Goal: Task Accomplishment & Management: Complete application form

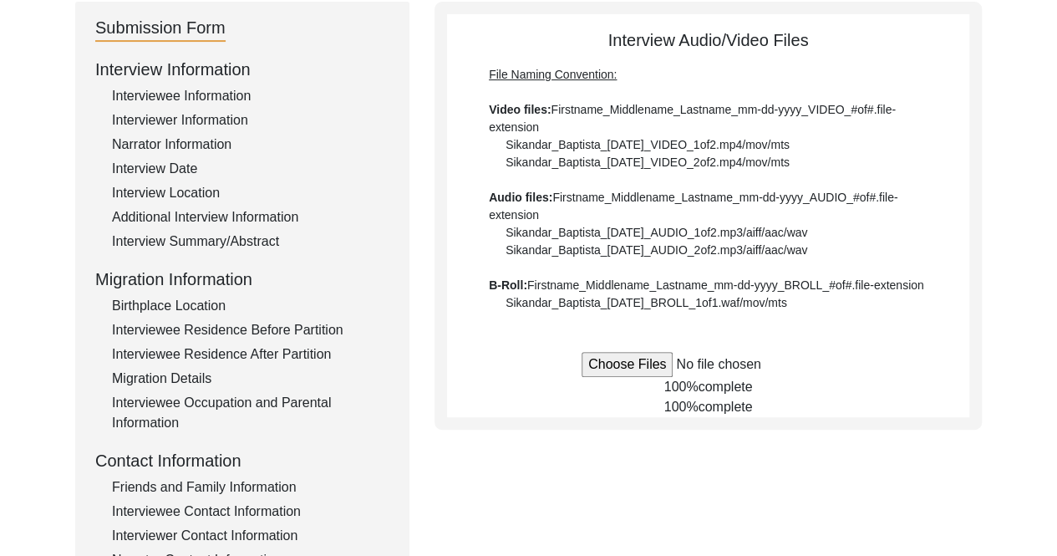
scroll to position [180, 0]
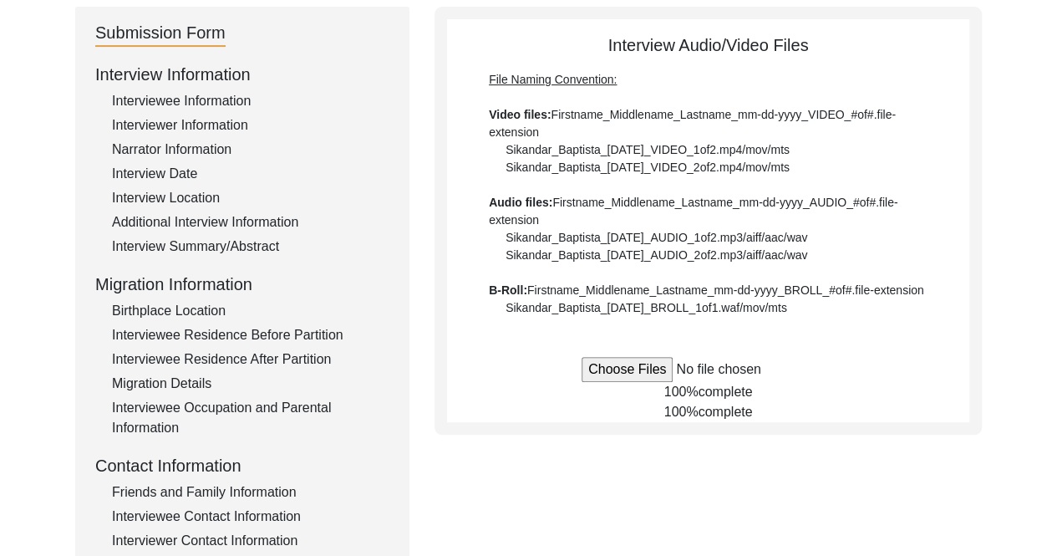
click at [188, 168] on div "Interview Date" at bounding box center [250, 174] width 277 height 20
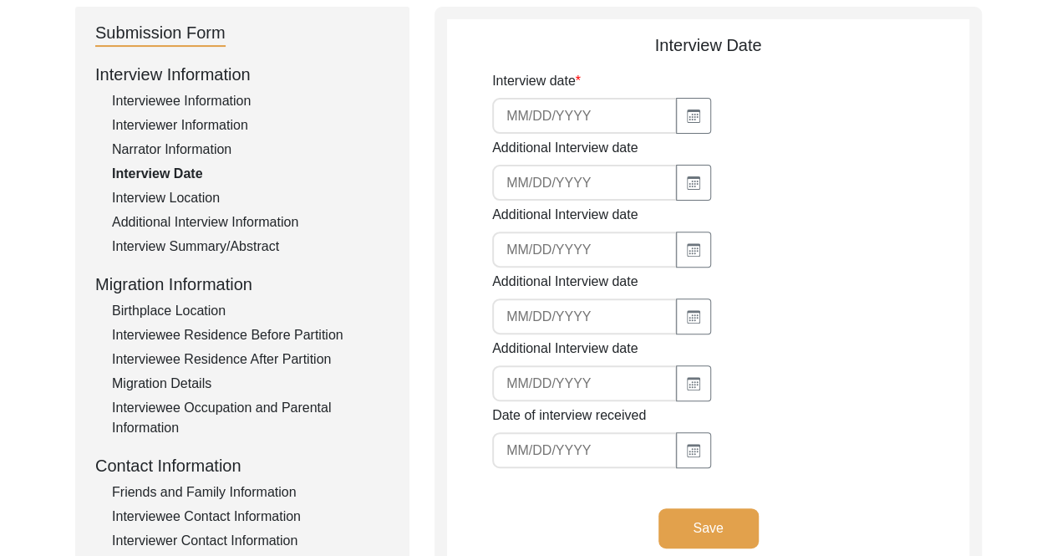
click at [622, 113] on input at bounding box center [584, 116] width 185 height 36
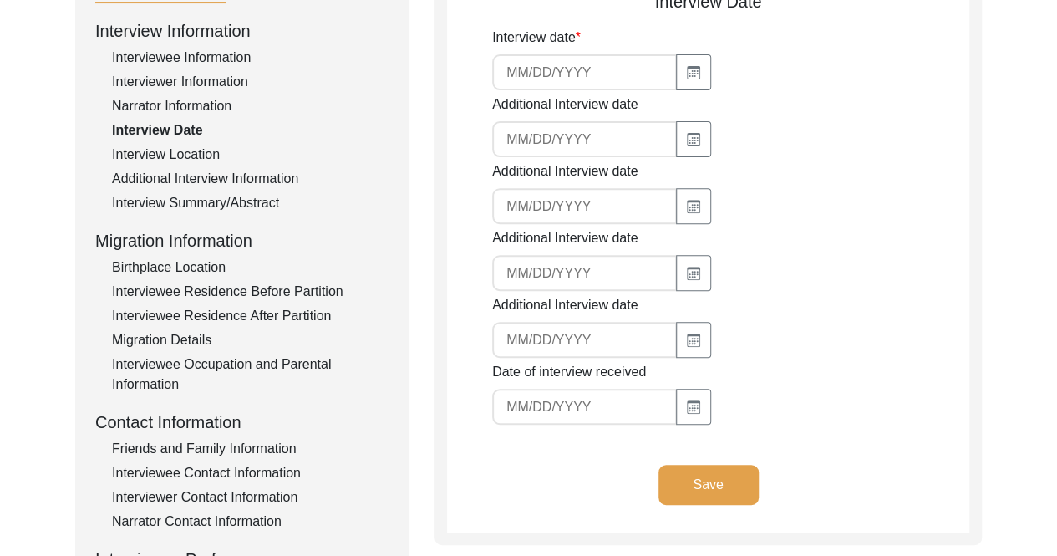
scroll to position [225, 0]
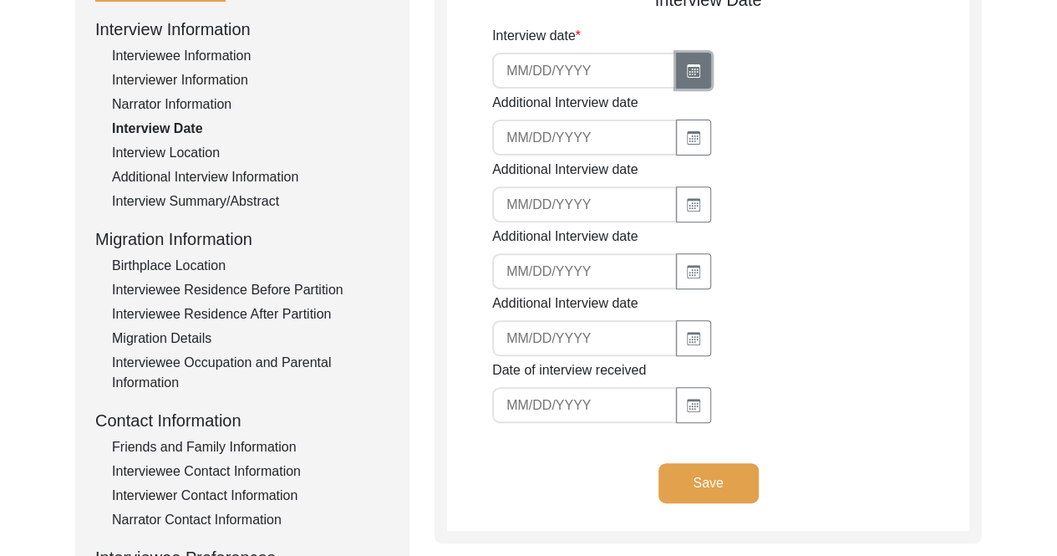
click at [687, 76] on icon "button" at bounding box center [693, 70] width 13 height 13
select select "8"
select select "2025"
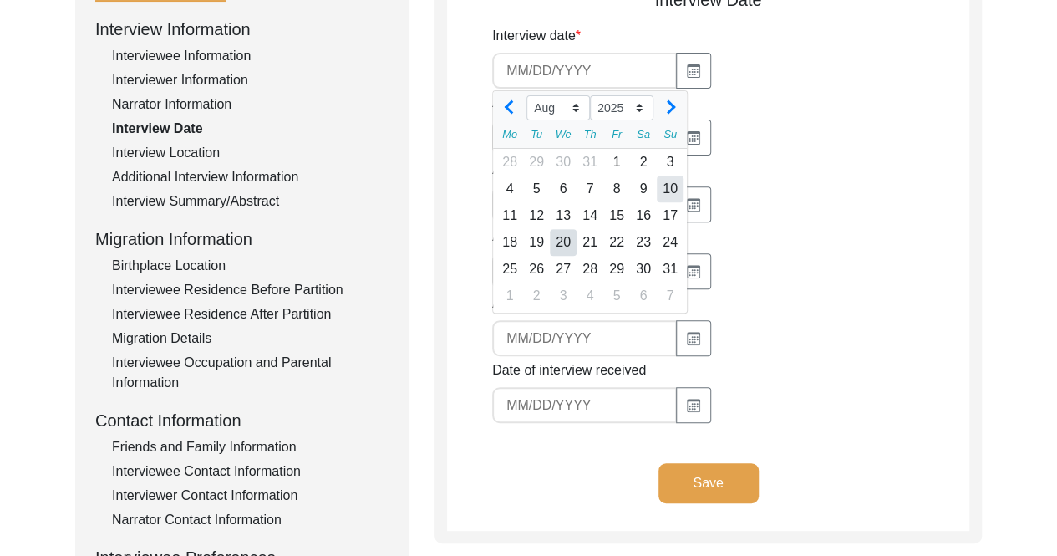
click at [670, 188] on div "10" at bounding box center [670, 188] width 27 height 27
type input "[DATE]"
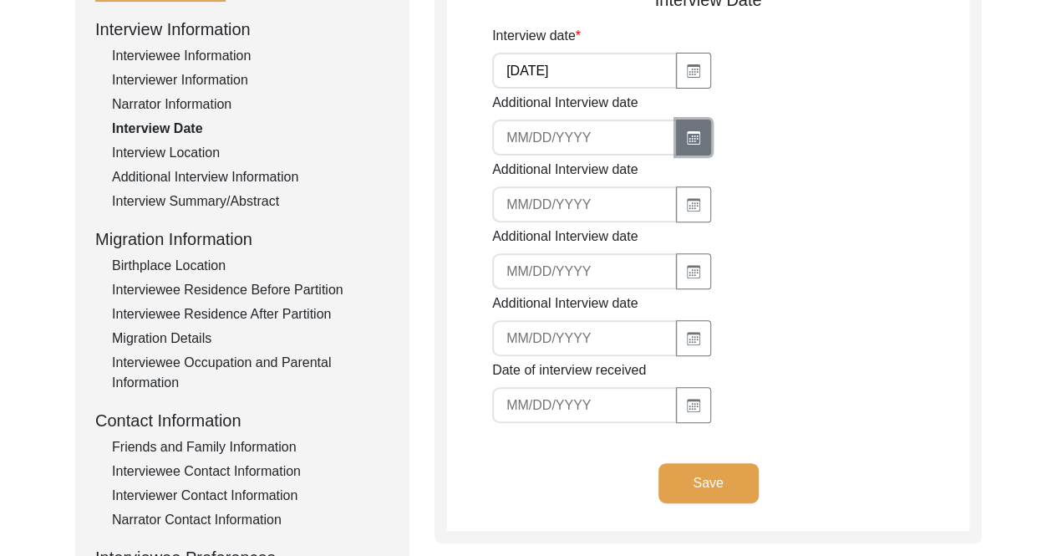
click at [693, 141] on icon "button" at bounding box center [693, 137] width 13 height 13
select select "8"
select select "2025"
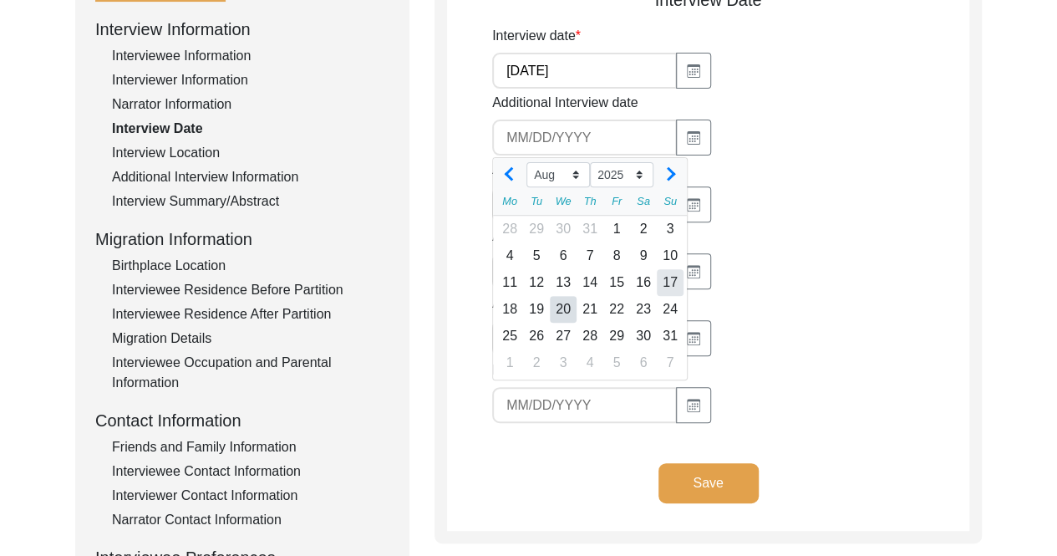
click at [672, 281] on div "17" at bounding box center [670, 282] width 27 height 27
type input "[DATE]"
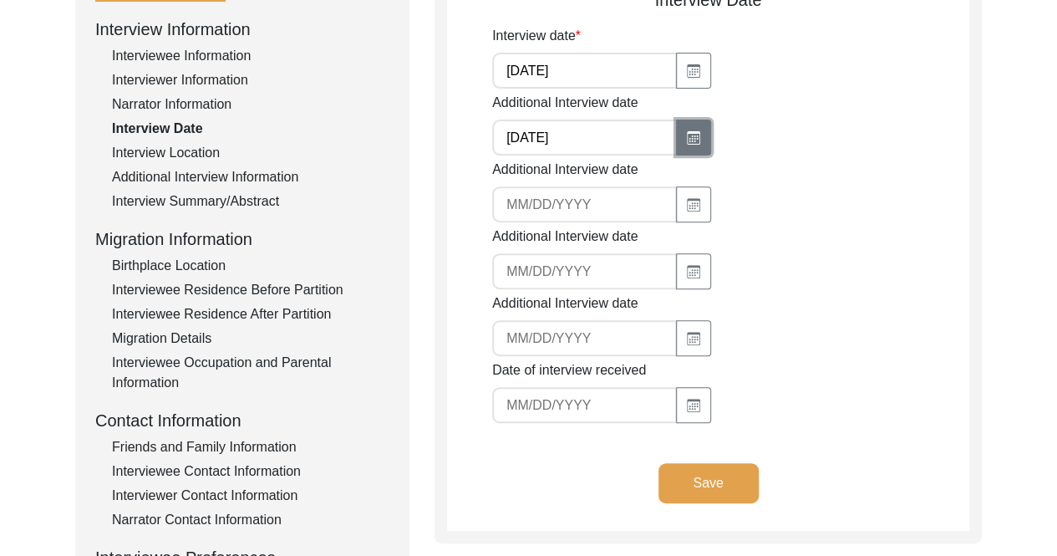
click at [678, 129] on button "button" at bounding box center [693, 137] width 35 height 36
select select "8"
select select "2025"
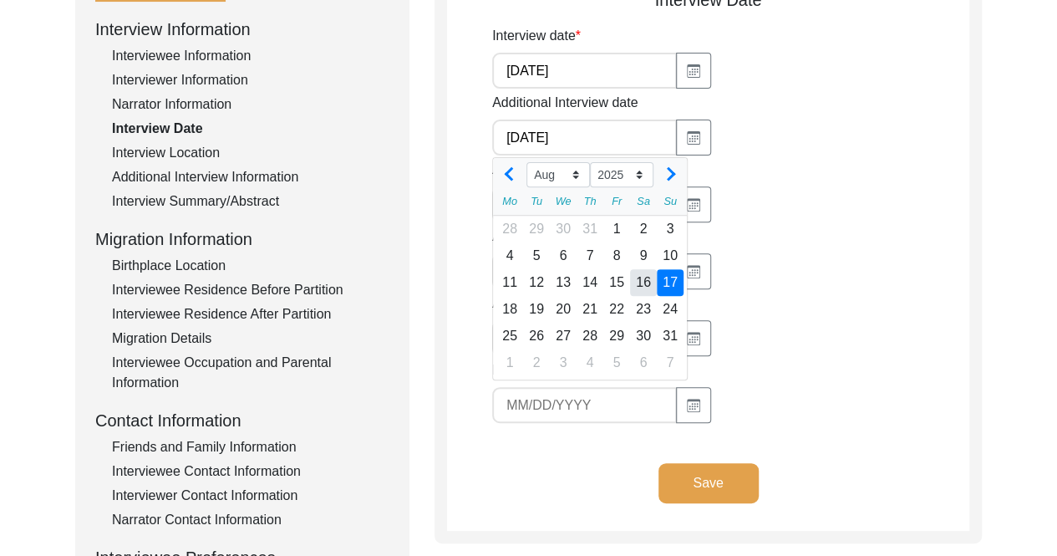
click at [642, 284] on div "16" at bounding box center [643, 282] width 27 height 27
type input "[DATE]"
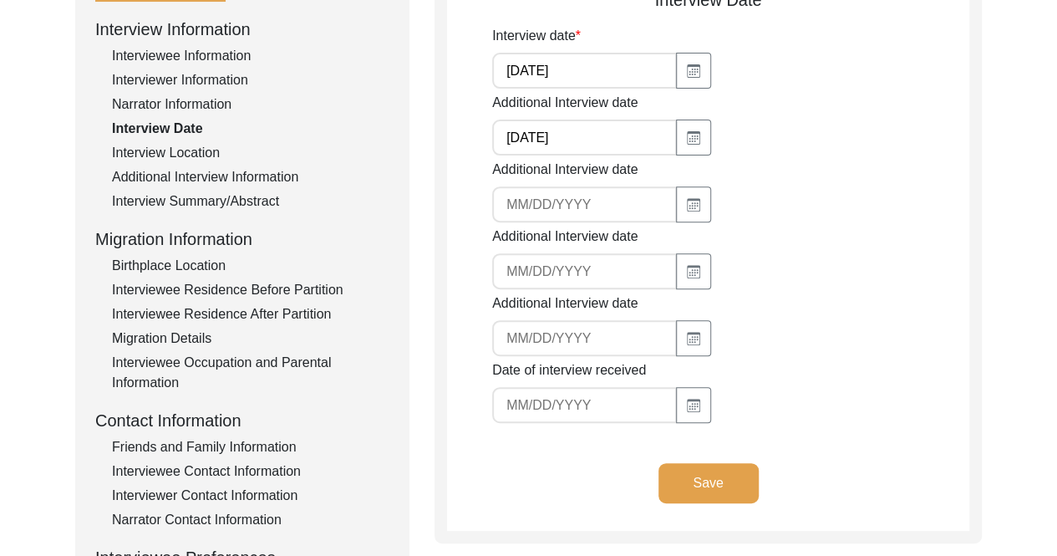
click at [845, 193] on div "Additional Interview date" at bounding box center [730, 191] width 477 height 63
click at [708, 485] on button "Save" at bounding box center [708, 483] width 100 height 40
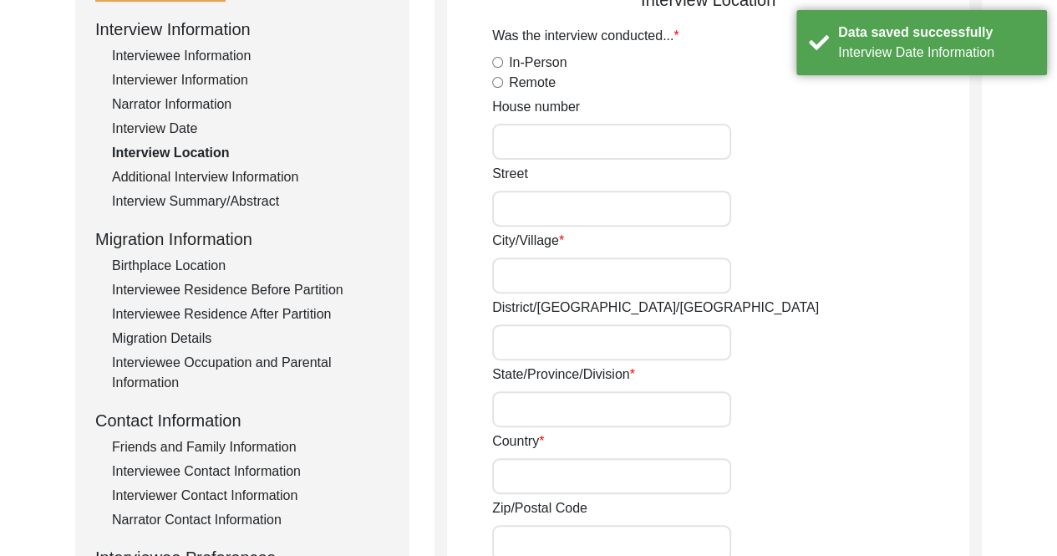
scroll to position [138, 0]
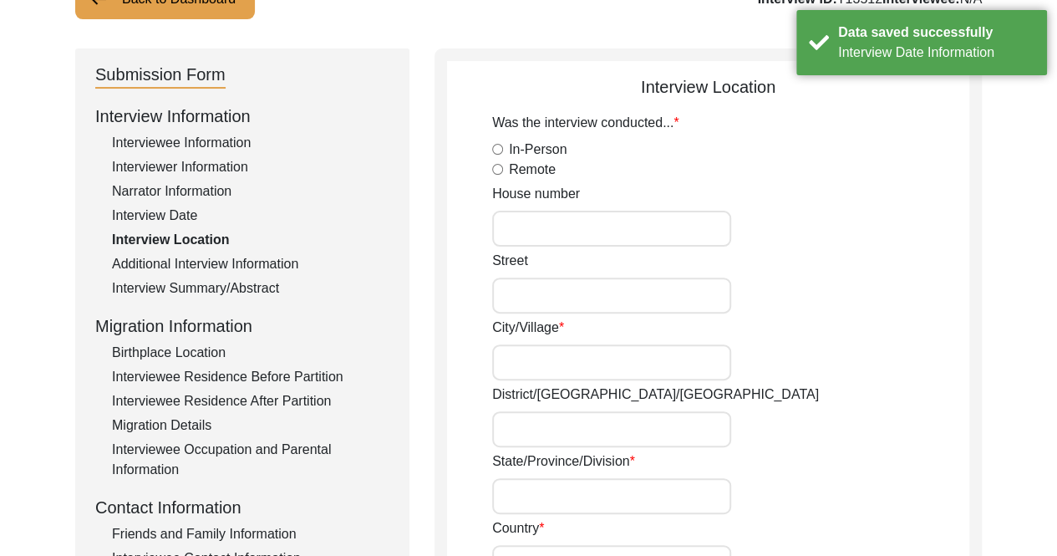
click at [496, 149] on input "In-Person" at bounding box center [497, 149] width 11 height 11
radio input "true"
click at [588, 221] on input "House number" at bounding box center [611, 229] width 239 height 36
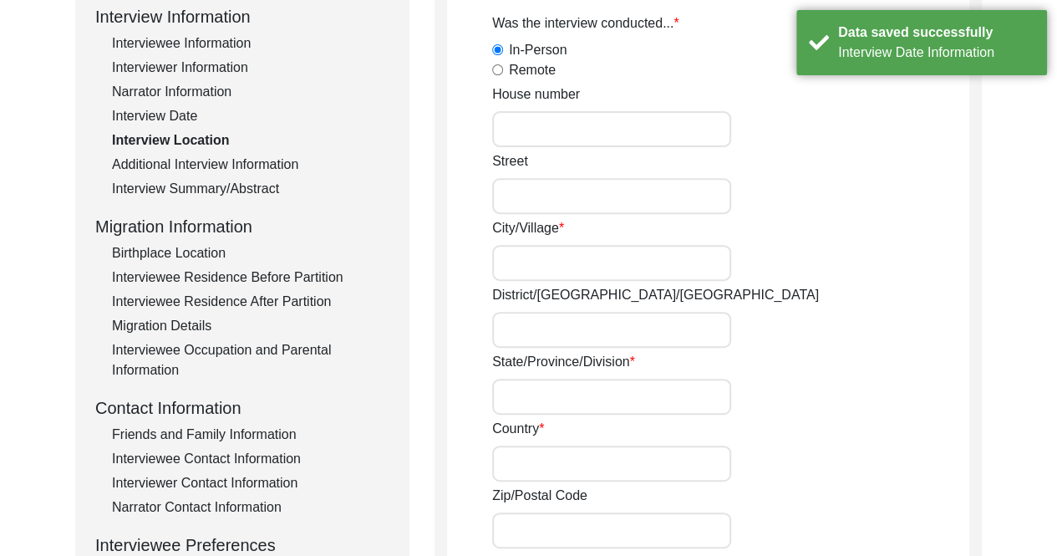
scroll to position [238, 0]
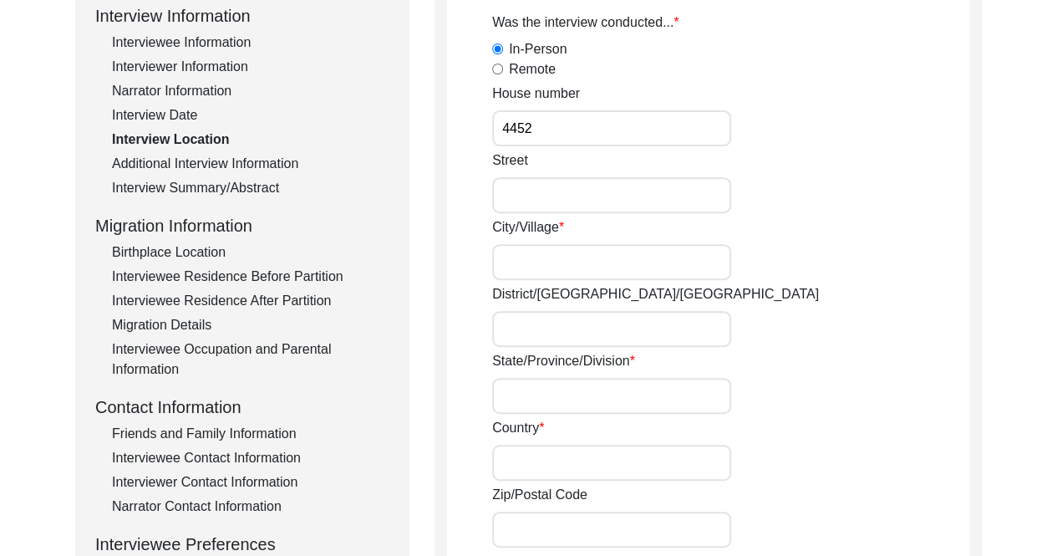
type input "4452"
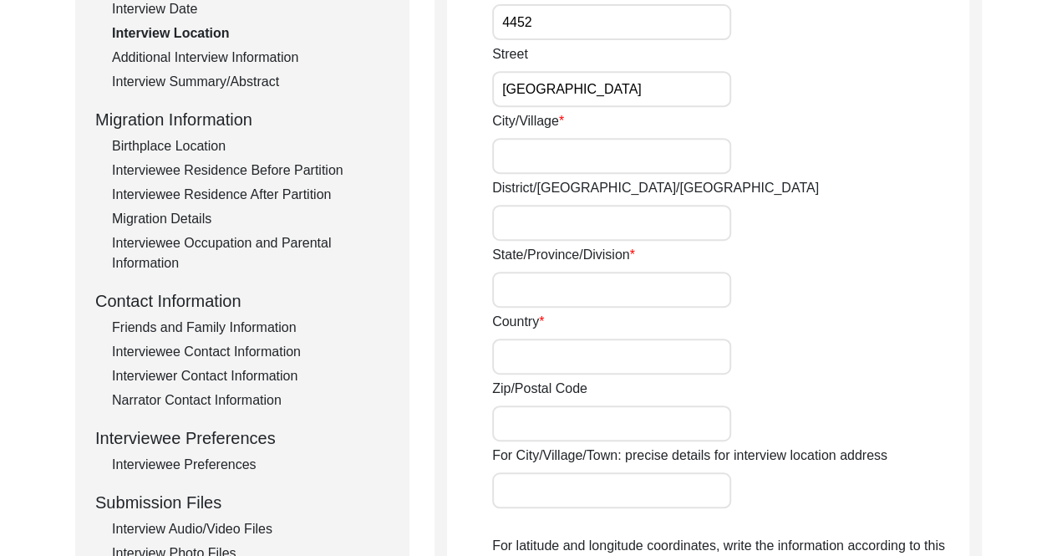
scroll to position [346, 0]
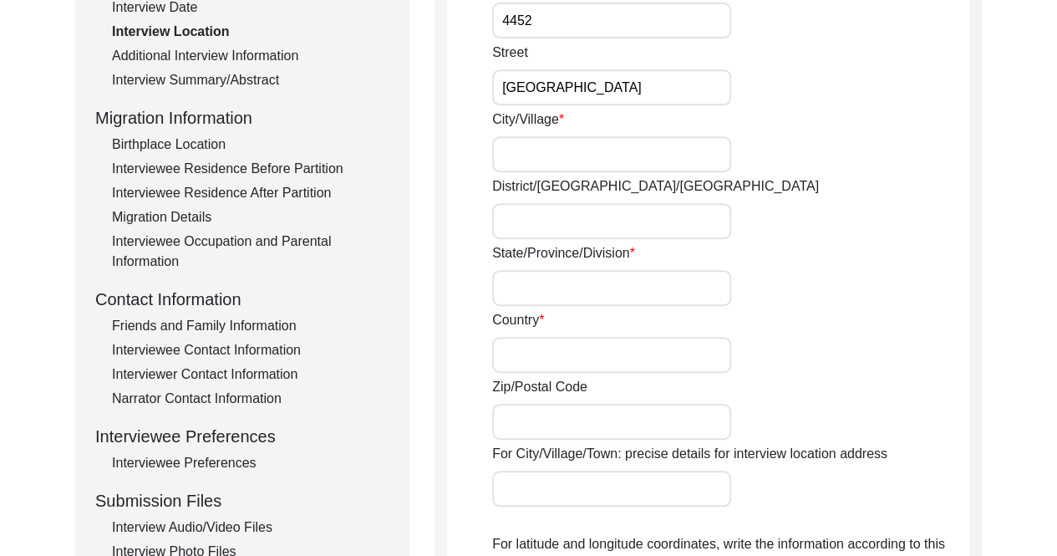
type input "[GEOGRAPHIC_DATA]"
click at [631, 153] on input "City/Village" at bounding box center [611, 154] width 239 height 36
type input "[US_STATE] D.C."
click at [570, 292] on input "State/Province/Division" at bounding box center [611, 288] width 239 height 36
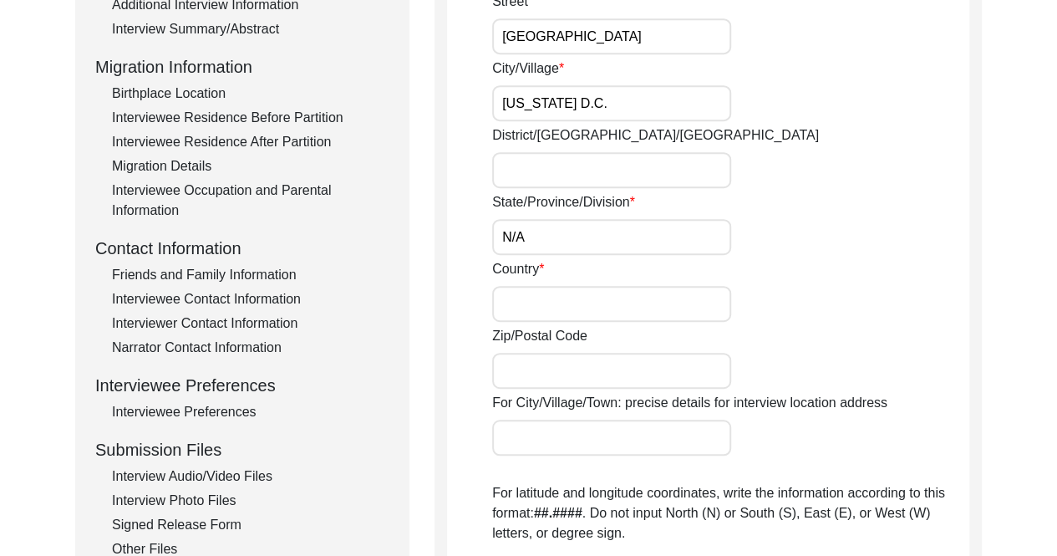
scroll to position [398, 0]
type input "N/A"
click at [574, 301] on input "Country" at bounding box center [611, 303] width 239 height 36
type input "[GEOGRAPHIC_DATA]"
click at [546, 373] on input "Zip/Postal Code" at bounding box center [611, 370] width 239 height 36
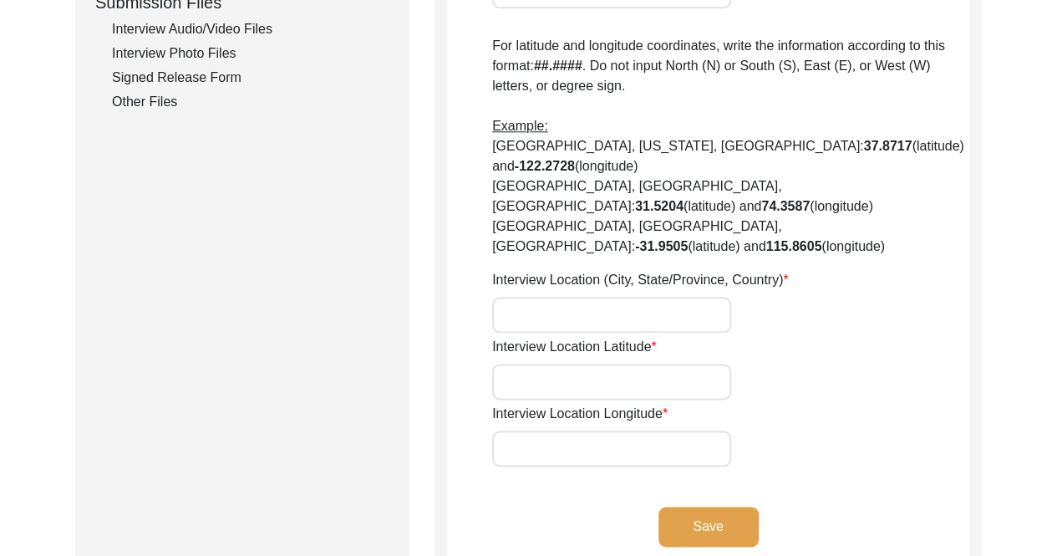
scroll to position [845, 0]
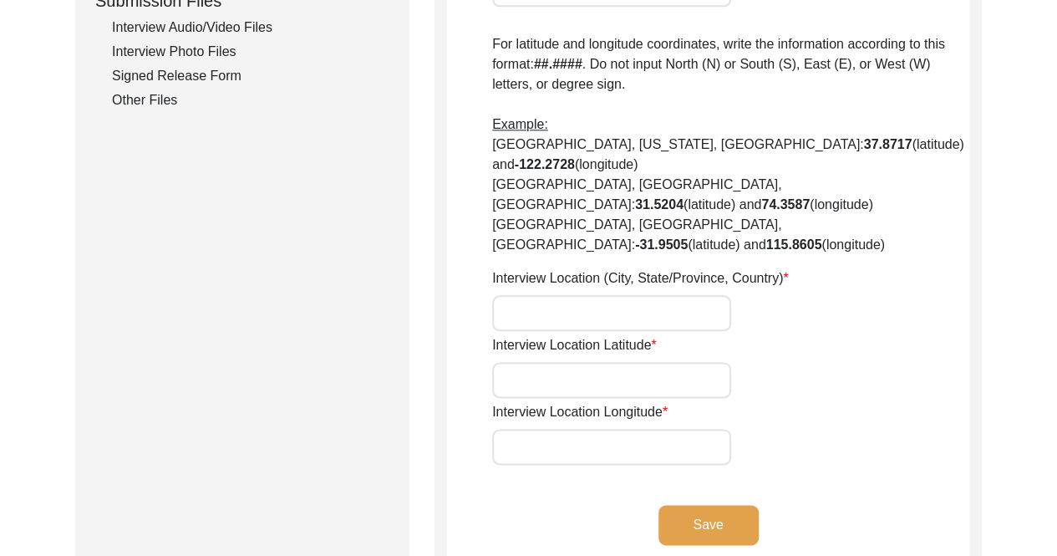
type input "20016"
click at [657, 295] on input "Interview Location (City, State/Province, Country)" at bounding box center [611, 313] width 239 height 36
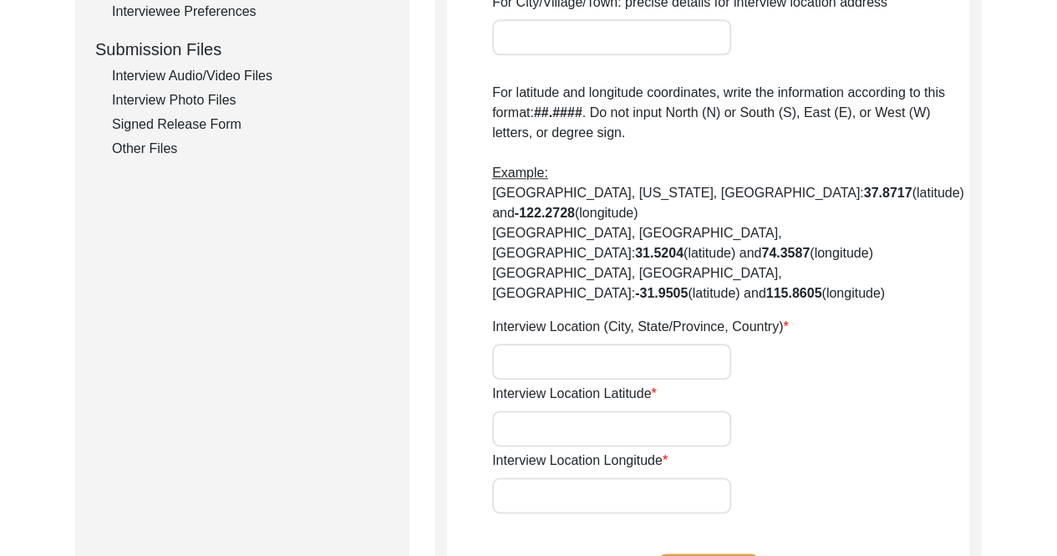
scroll to position [798, 0]
type input "[US_STATE] D.C."
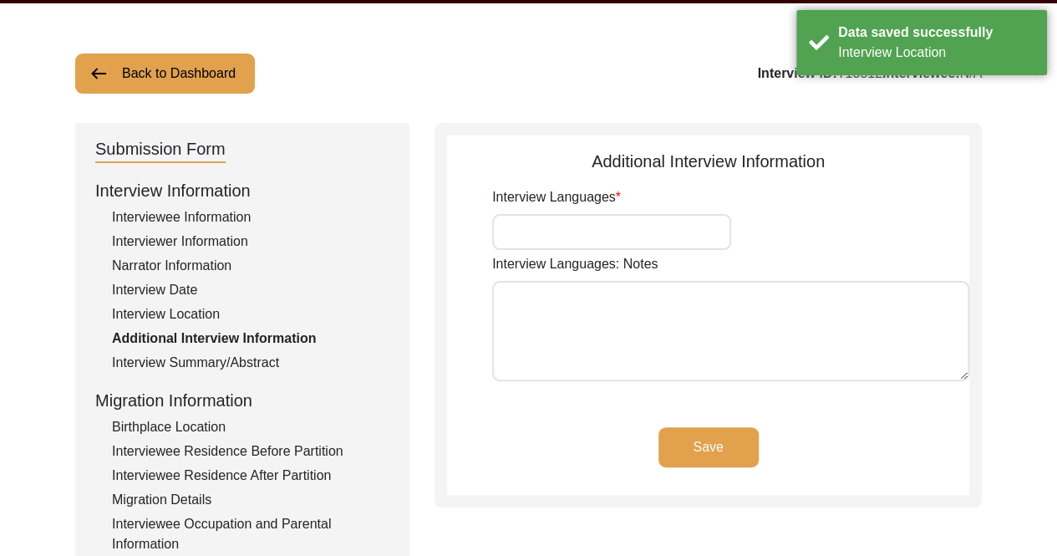
scroll to position [65, 0]
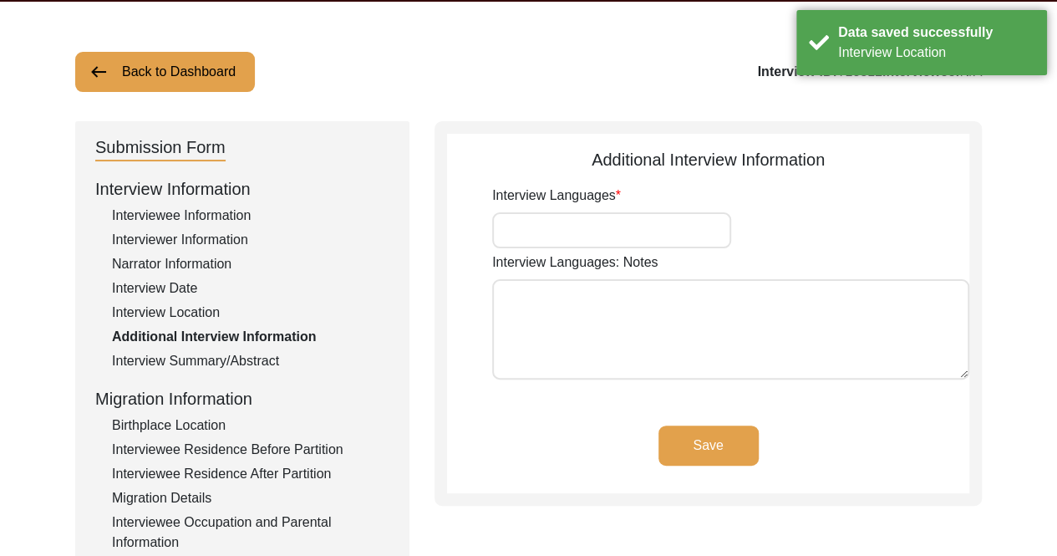
click at [651, 230] on input "Interview Languages" at bounding box center [611, 230] width 239 height 36
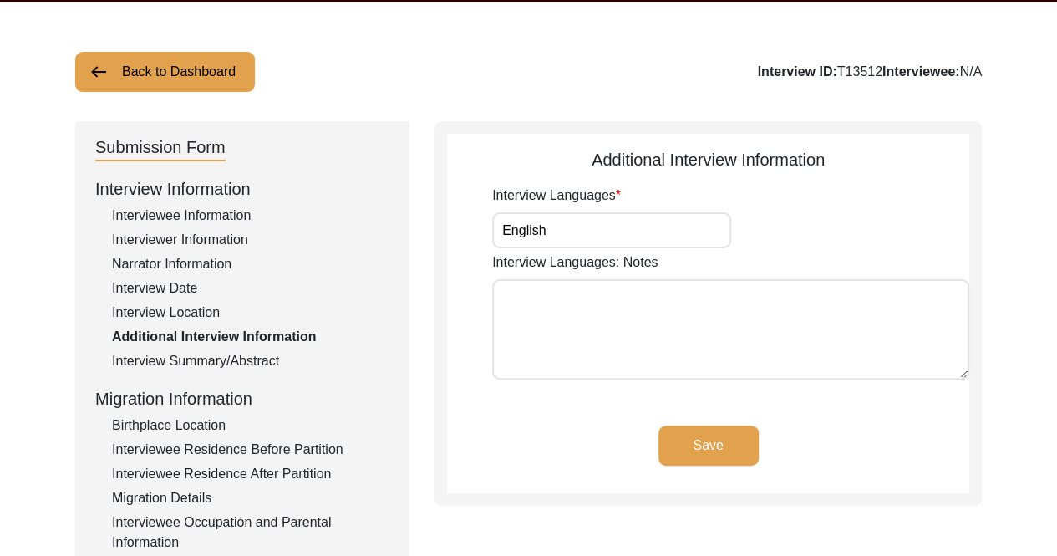
type input "English"
click at [715, 449] on button "Save" at bounding box center [708, 445] width 100 height 40
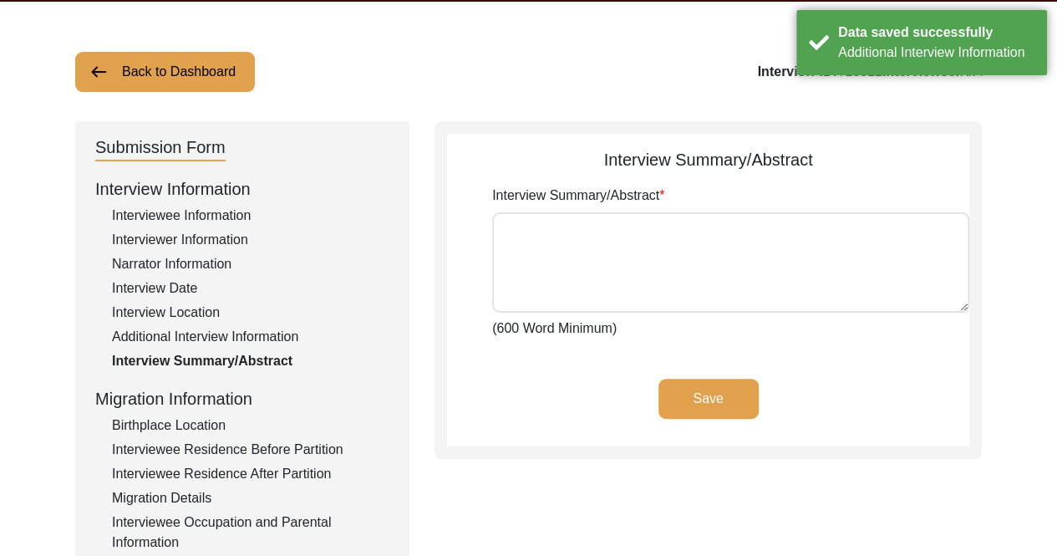
click at [230, 216] on div "Interviewee Information" at bounding box center [250, 216] width 277 height 20
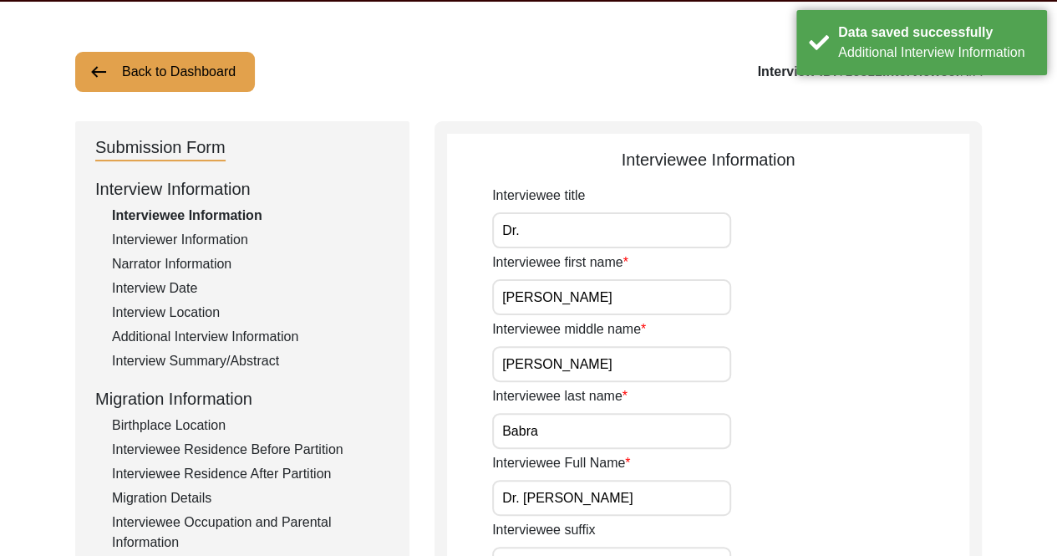
click at [222, 245] on div "Interviewer Information" at bounding box center [250, 240] width 277 height 20
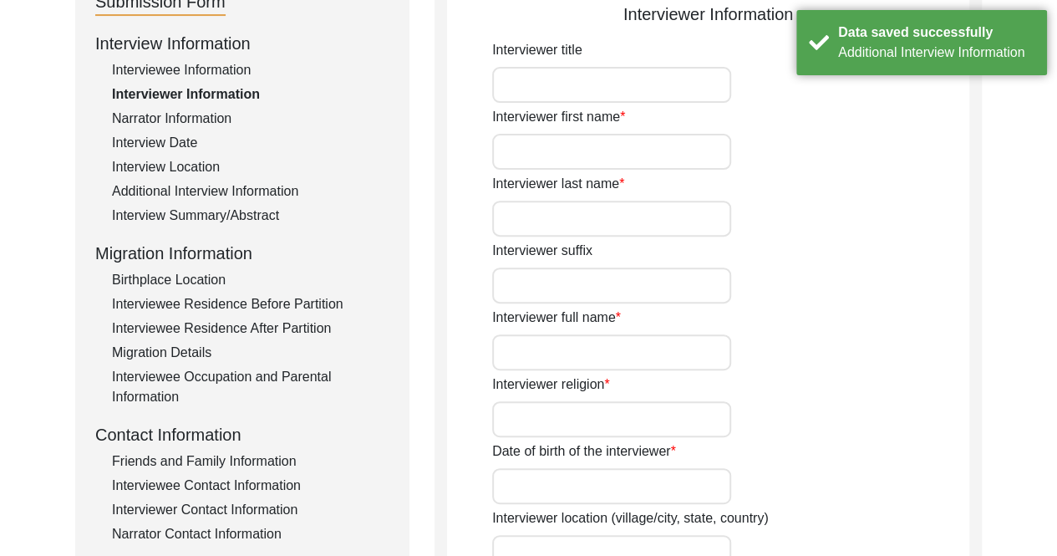
scroll to position [211, 0]
click at [605, 159] on input "Interviewer first name" at bounding box center [611, 151] width 239 height 36
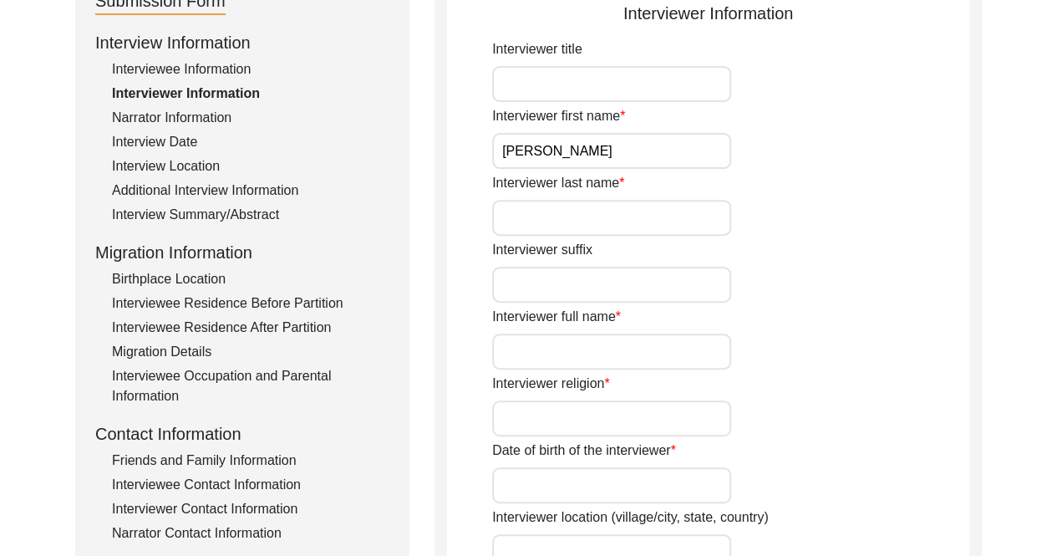
type input "[PERSON_NAME]"
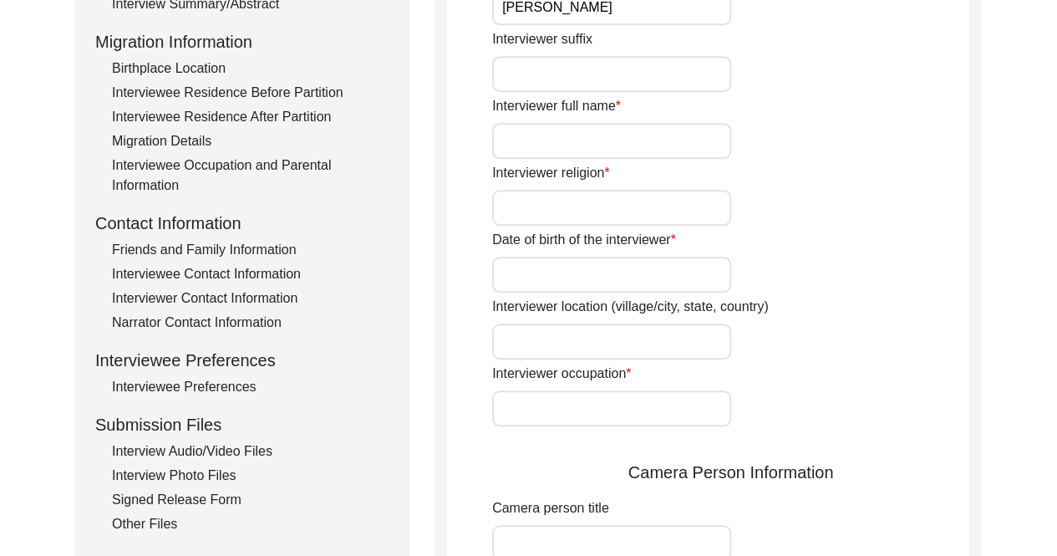
scroll to position [445, 0]
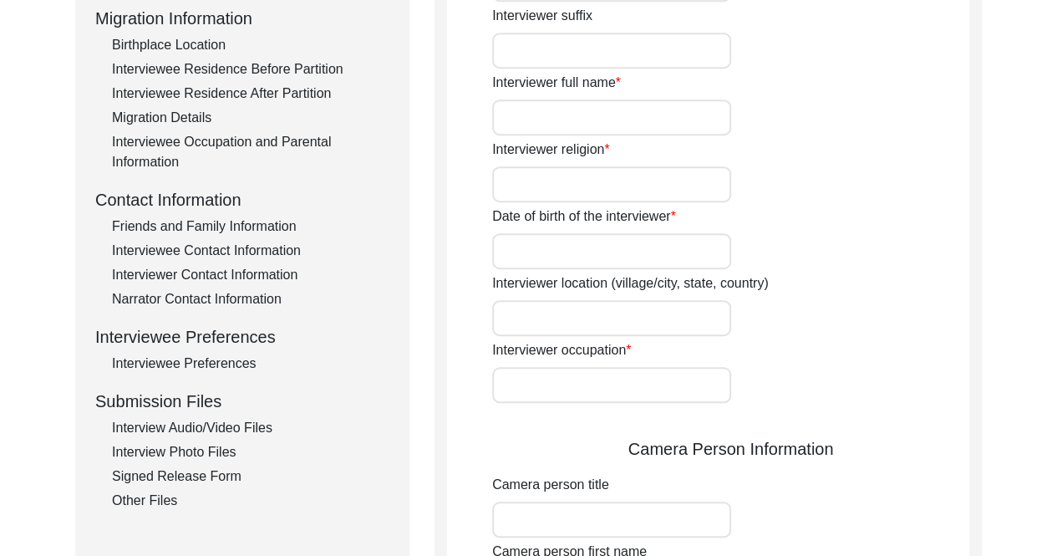
type input "[PERSON_NAME]"
click at [595, 103] on input "Interviewer full name" at bounding box center [611, 117] width 239 height 36
type input "[PERSON_NAME]"
type input "[DEMOGRAPHIC_DATA]"
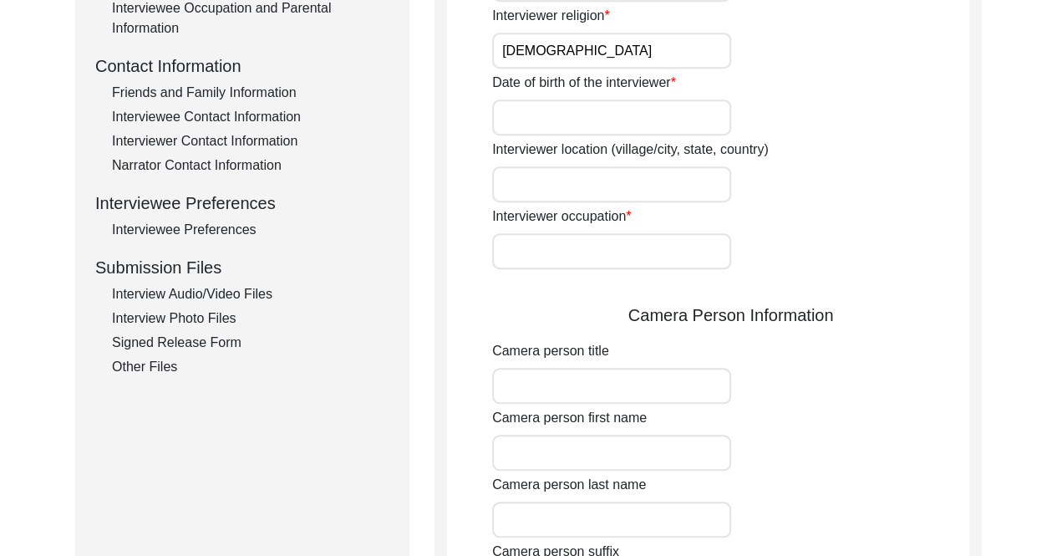
scroll to position [581, 0]
type input "0"
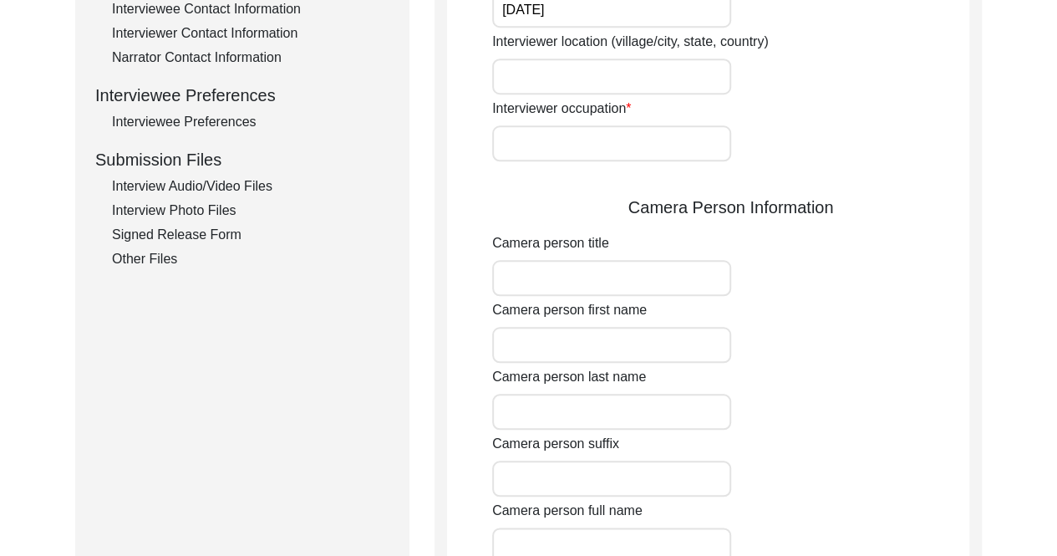
scroll to position [688, 0]
type input "[DATE]"
click at [601, 83] on input "Interviewer location (village/city, state, country)" at bounding box center [611, 76] width 239 height 36
type input "[GEOGRAPHIC_DATA], [GEOGRAPHIC_DATA], [GEOGRAPHIC_DATA]"
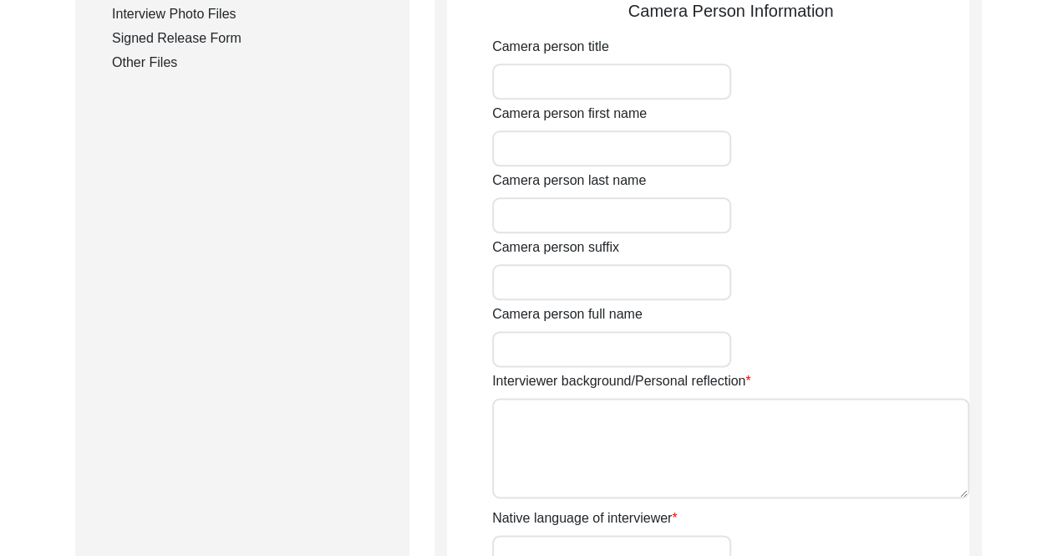
scroll to position [882, 0]
type input "Engineer"
click at [603, 94] on input "Camera person title" at bounding box center [611, 82] width 239 height 36
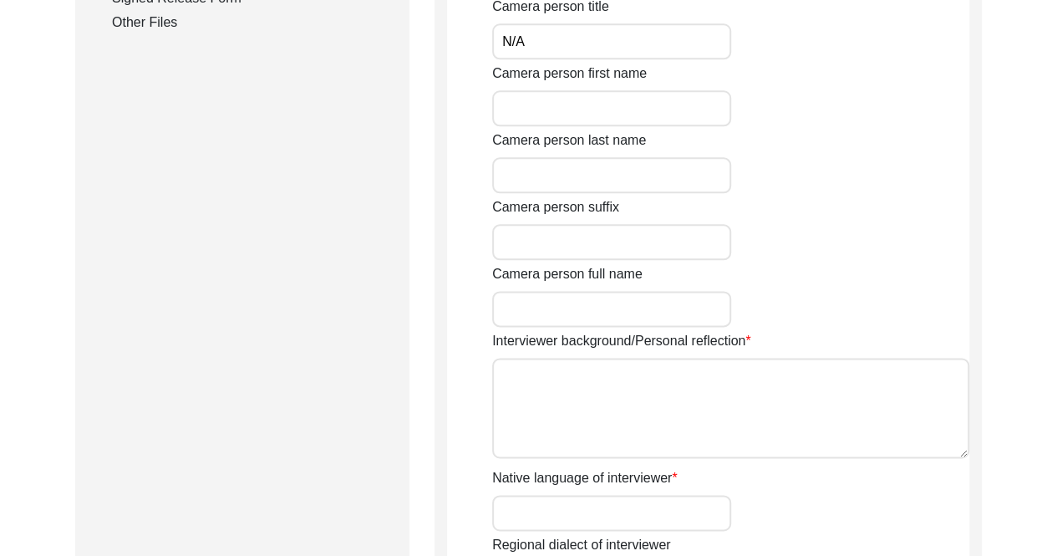
scroll to position [889, 0]
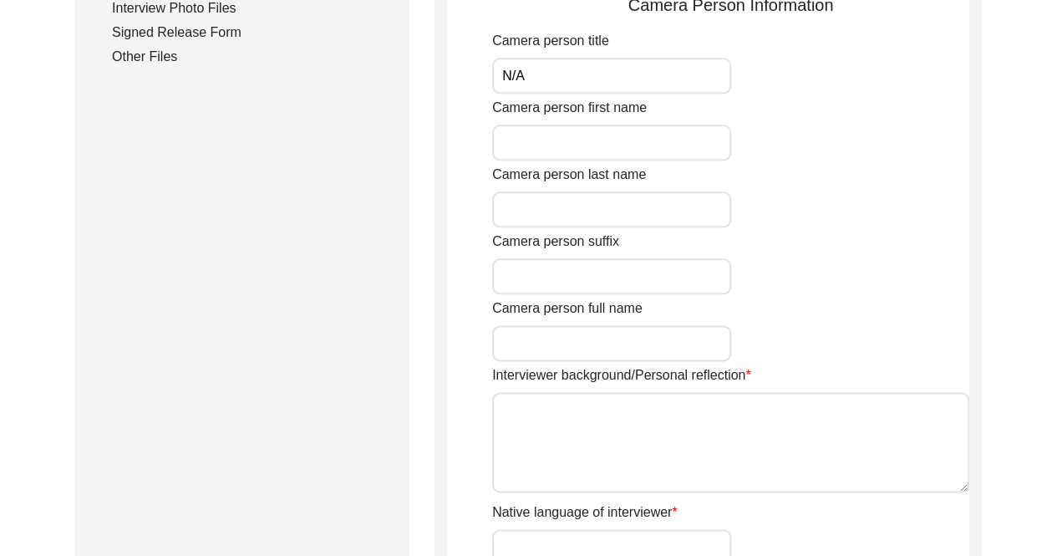
type input "N/A"
type input "N"
click at [568, 206] on input "N/A" at bounding box center [611, 209] width 239 height 36
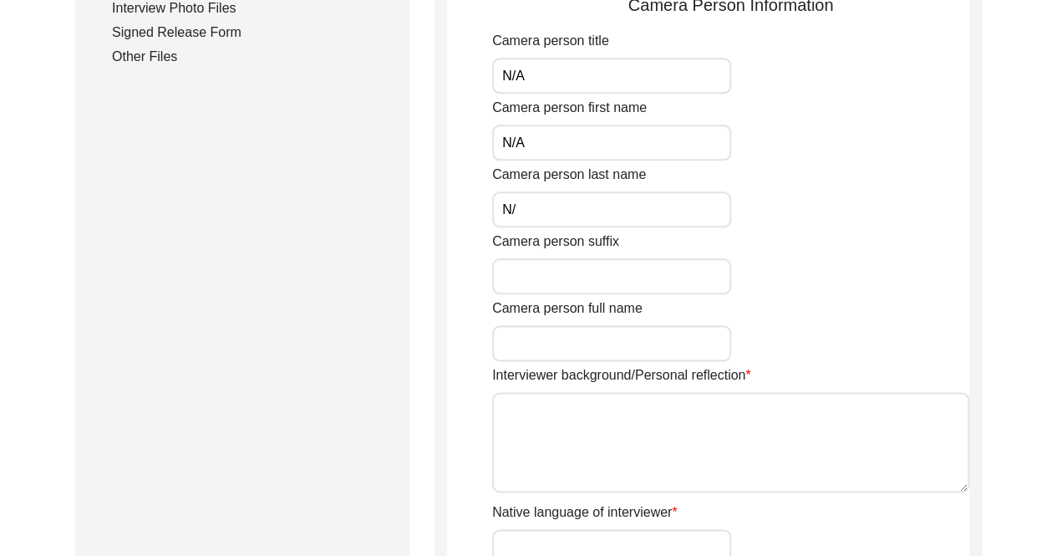
type input "N"
click at [567, 141] on input "N/" at bounding box center [611, 142] width 239 height 36
type input "N"
click at [565, 73] on input "N/A" at bounding box center [611, 76] width 239 height 36
type input "N"
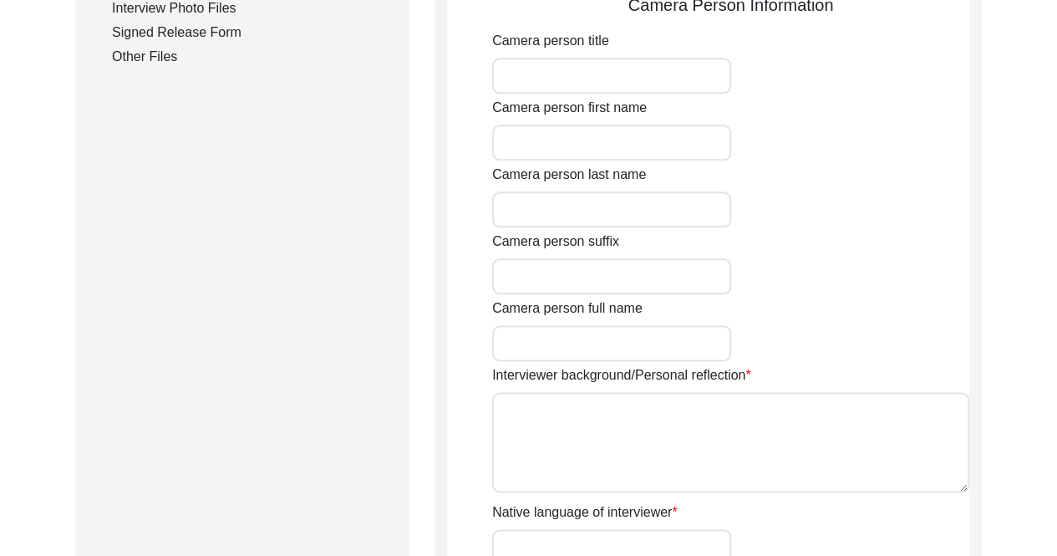
click at [381, 336] on div "Submission Form Interview Information Interviewee Information Interviewer Infor…" at bounding box center [242, 92] width 334 height 1591
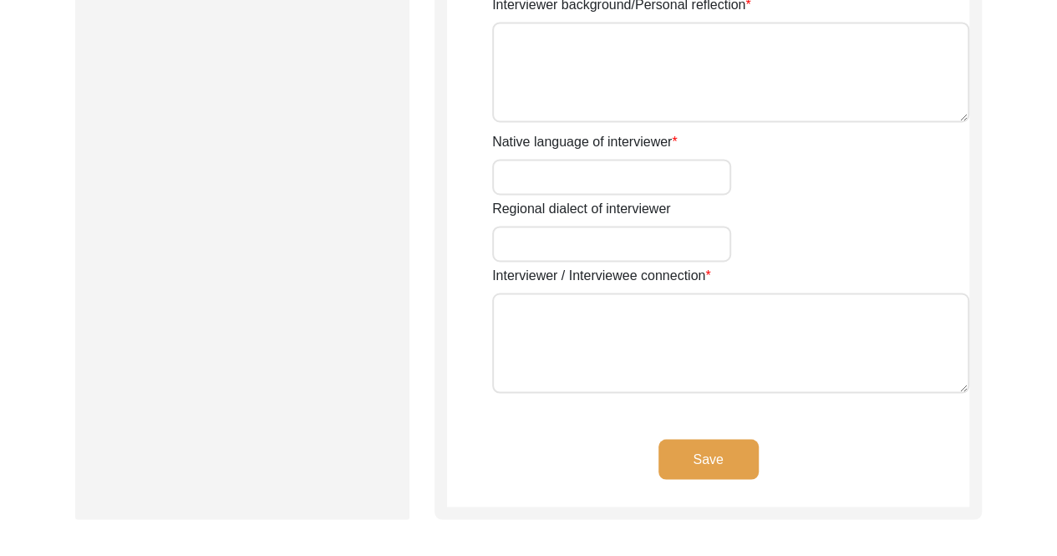
scroll to position [1260, 0]
click at [596, 160] on input "Native language of interviewer" at bounding box center [611, 176] width 239 height 36
type input "N"
type input "English"
click at [683, 312] on textarea "Interviewer / Interviewee connection" at bounding box center [730, 342] width 477 height 100
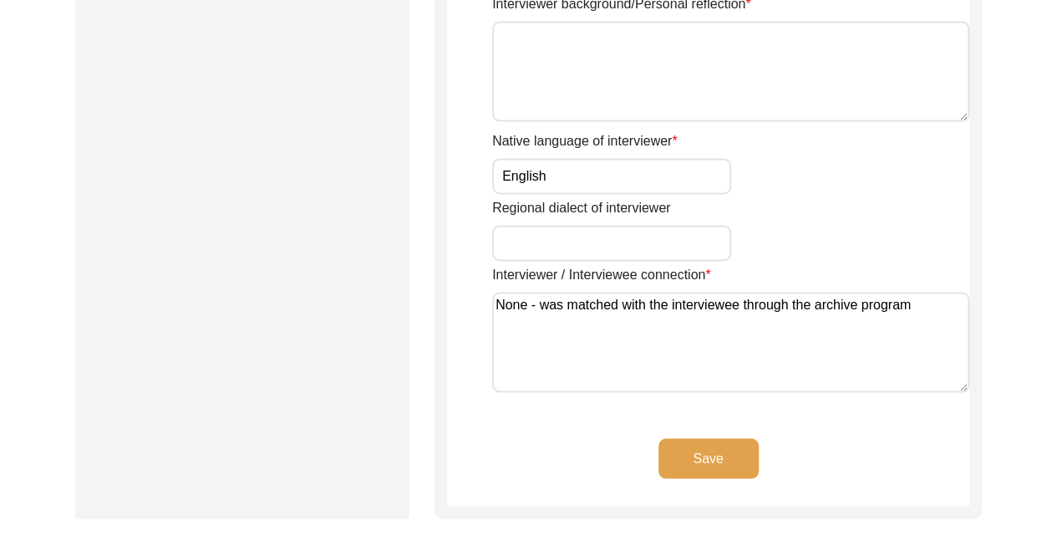
type textarea "None - was matched with the interviewee through the archive program"
click at [723, 460] on button "Save" at bounding box center [708, 458] width 100 height 40
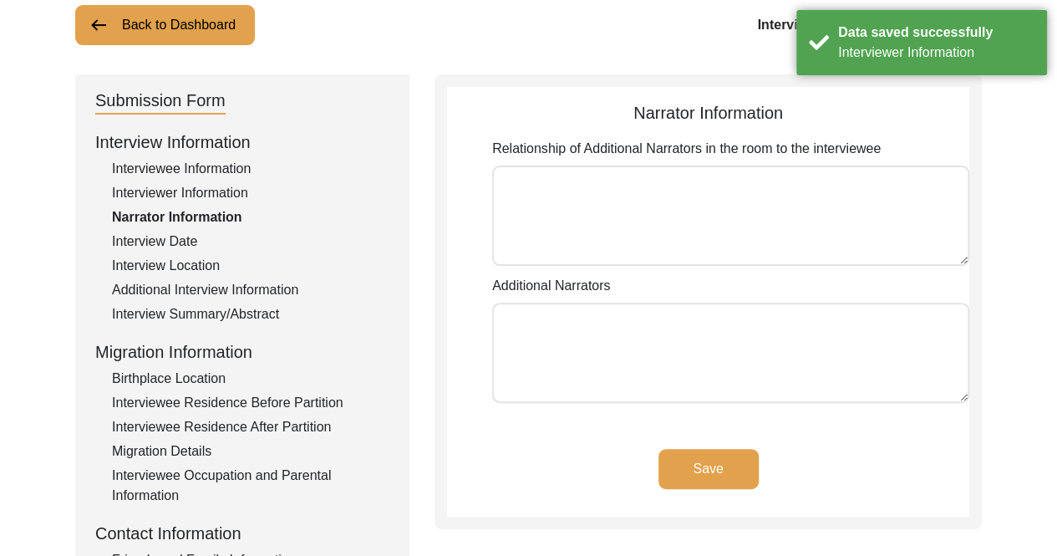
scroll to position [114, 0]
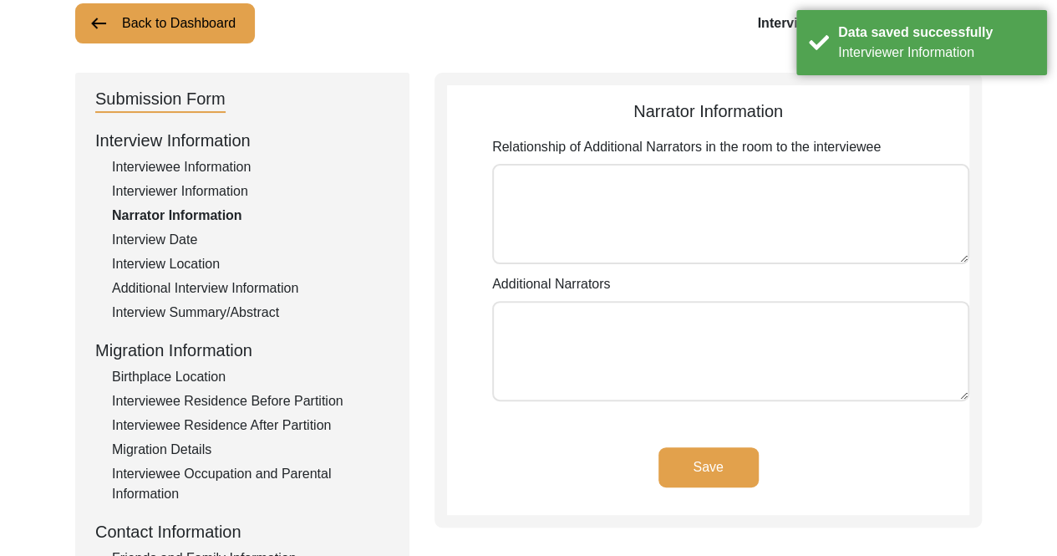
click at [623, 200] on textarea "Relationship of Additional Narrators in the room to the interviewee" at bounding box center [730, 214] width 477 height 100
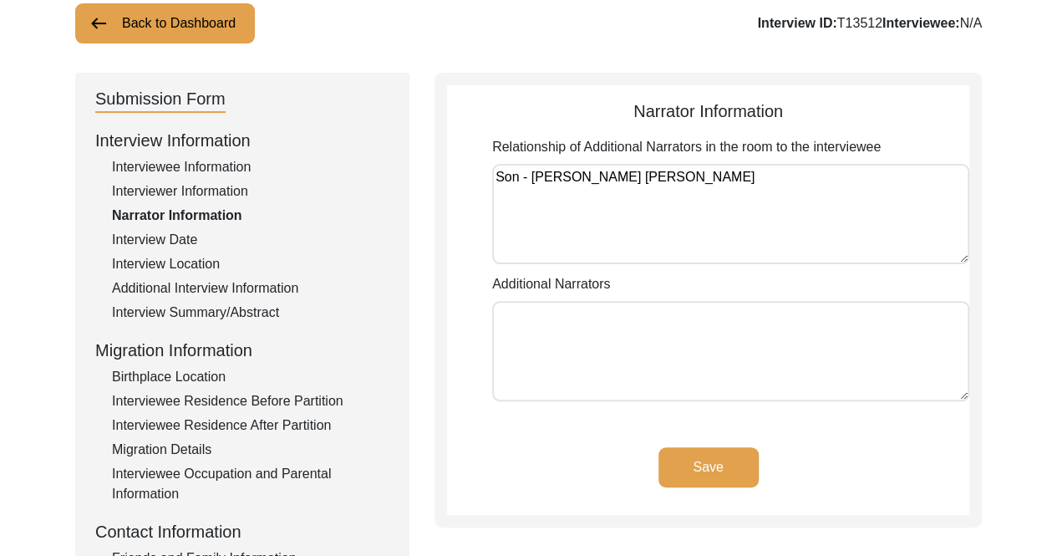
type textarea "Son - [PERSON_NAME] [PERSON_NAME]"
click at [727, 460] on button "Save" at bounding box center [708, 467] width 100 height 40
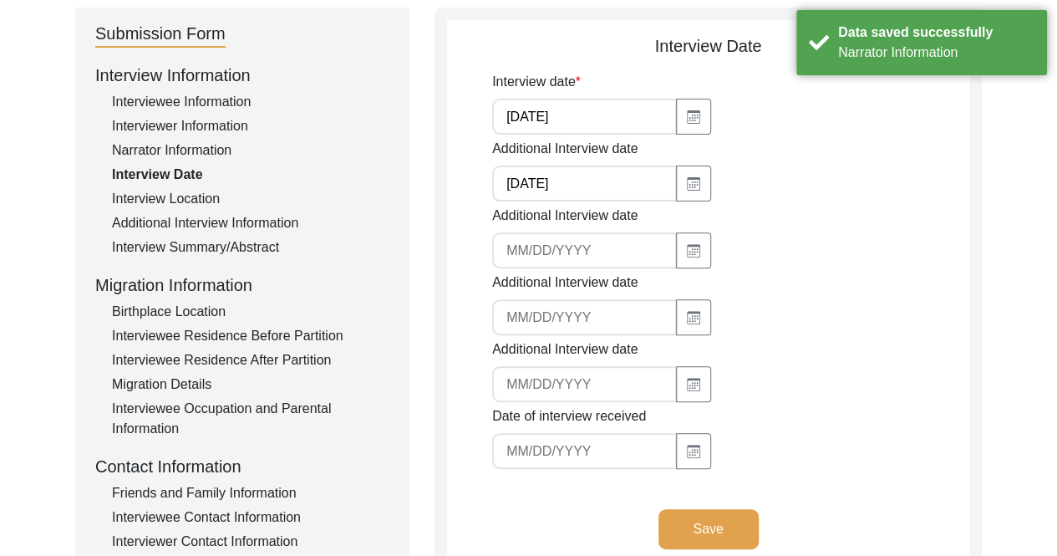
scroll to position [180, 0]
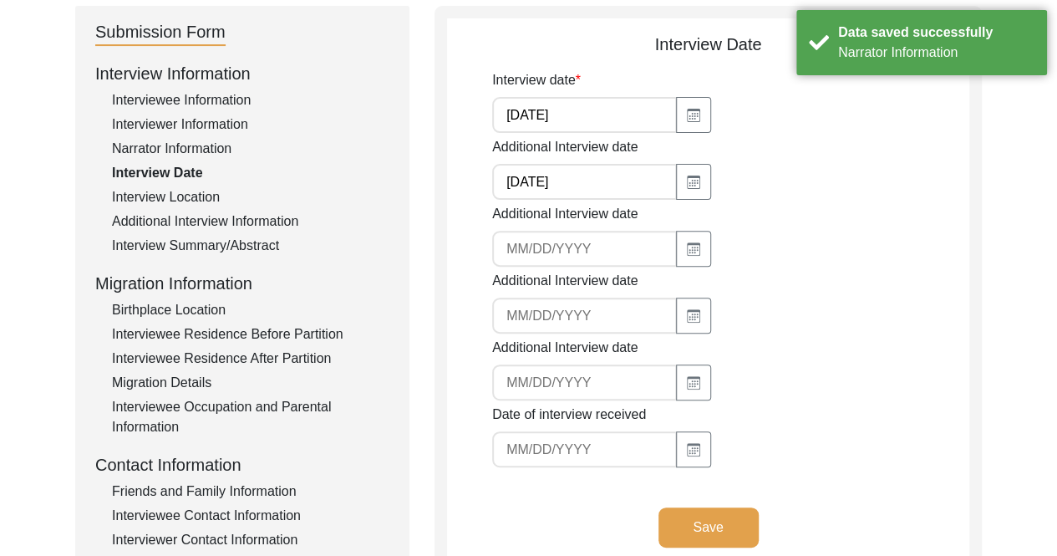
click at [207, 199] on div "Interview Location" at bounding box center [250, 197] width 277 height 20
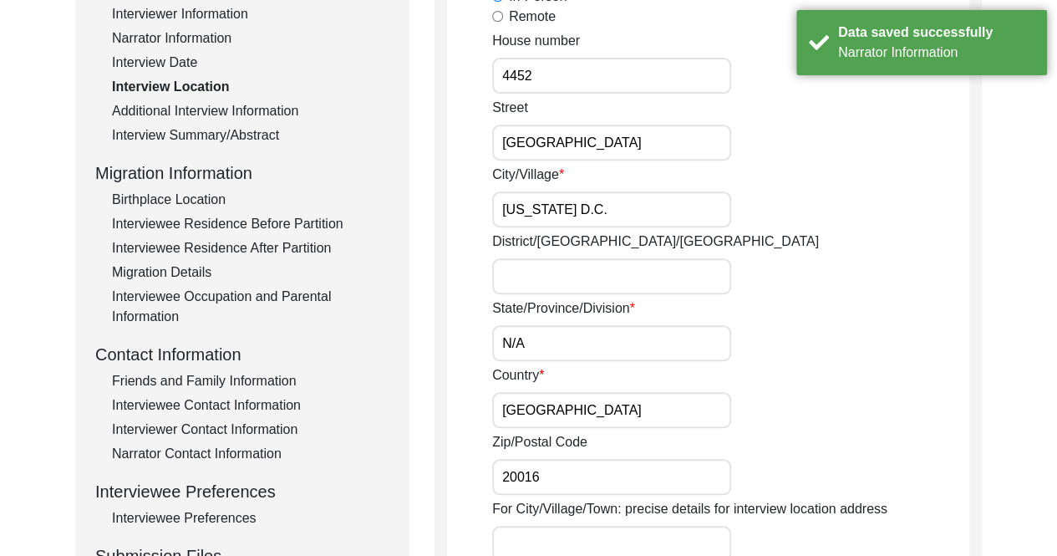
scroll to position [292, 0]
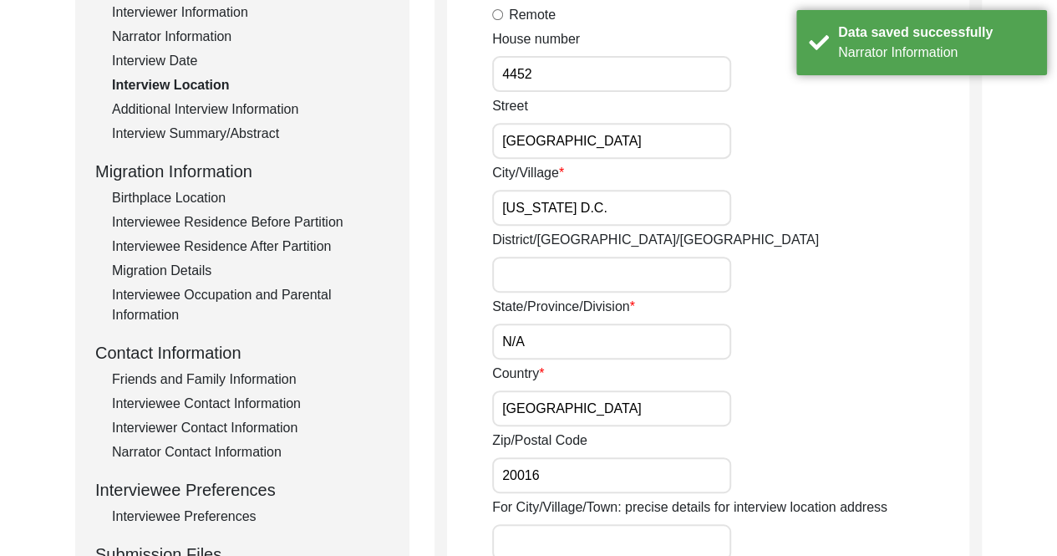
click at [212, 195] on div "Birthplace Location" at bounding box center [250, 198] width 277 height 20
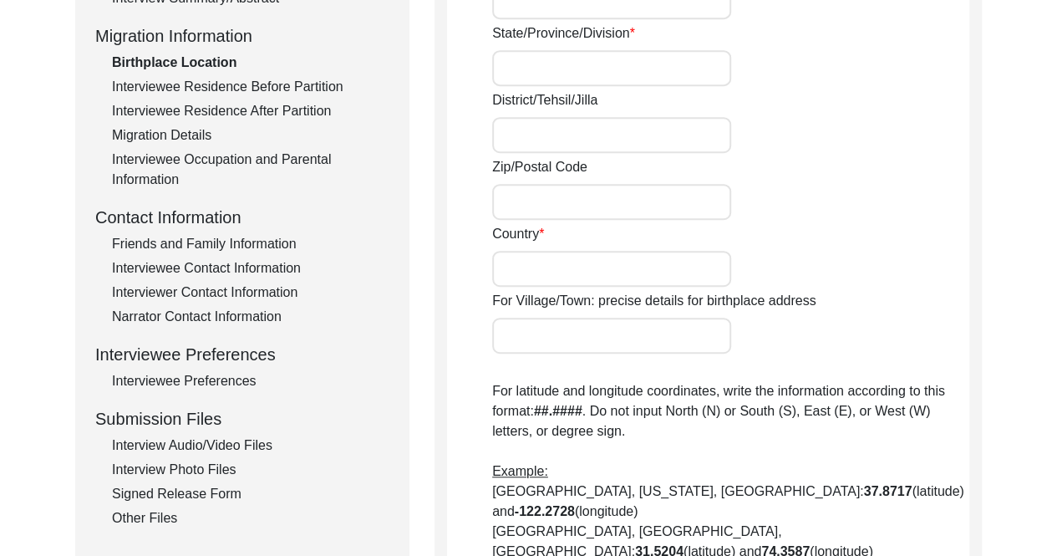
scroll to position [429, 0]
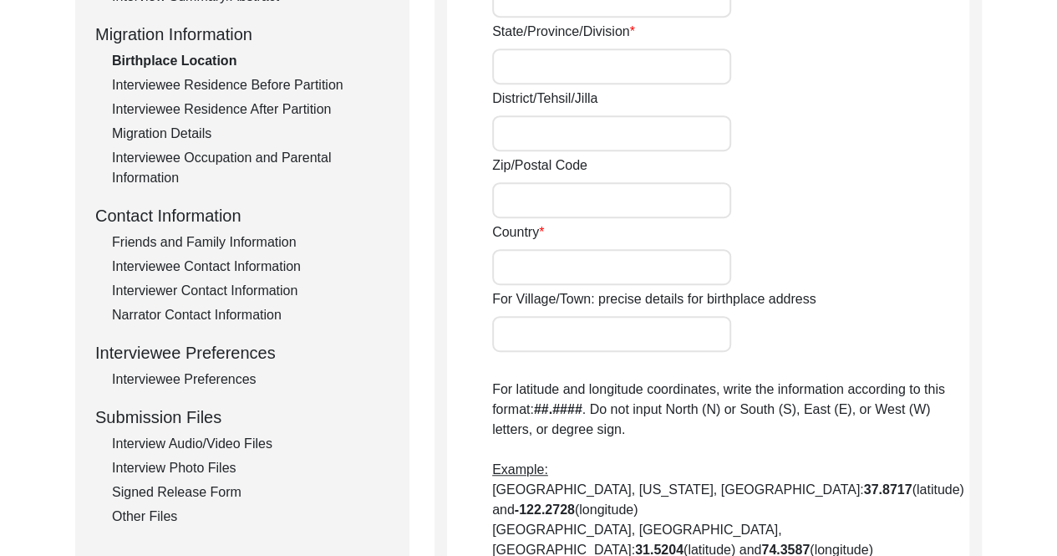
click at [239, 238] on div "Friends and Family Information" at bounding box center [250, 242] width 277 height 20
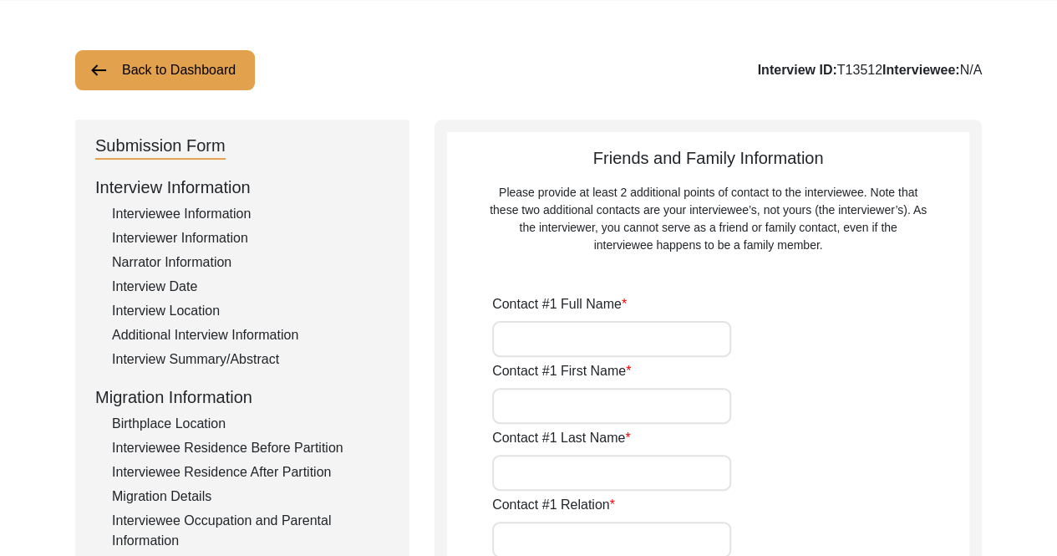
scroll to position [0, 0]
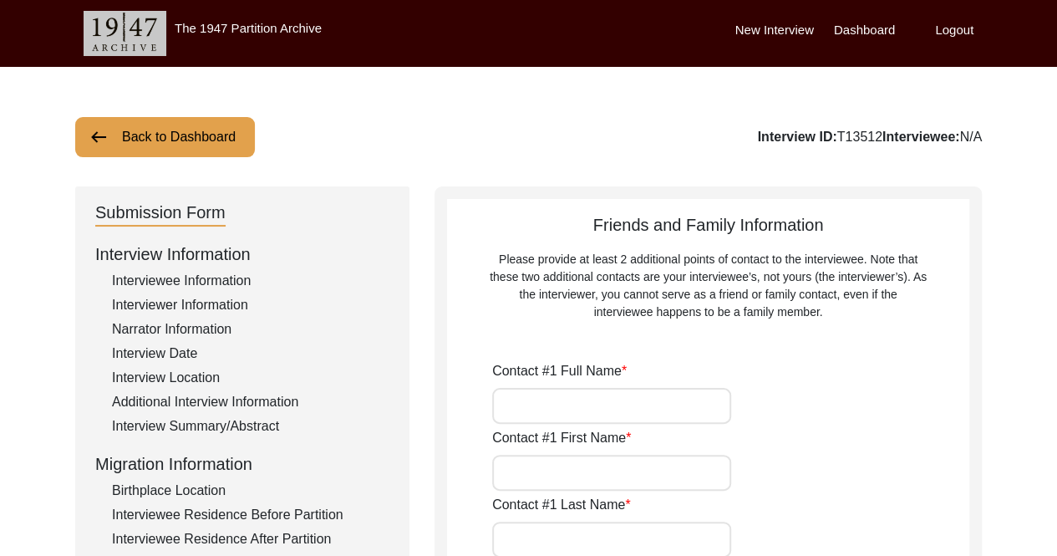
click at [229, 143] on button "Back to Dashboard" at bounding box center [165, 137] width 180 height 40
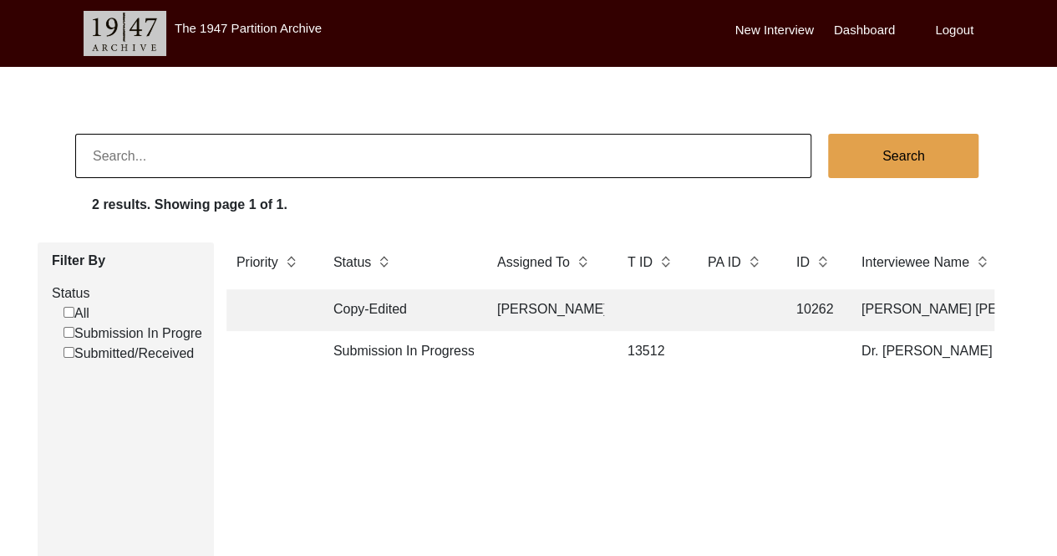
click at [565, 305] on td "[PERSON_NAME]" at bounding box center [545, 310] width 117 height 42
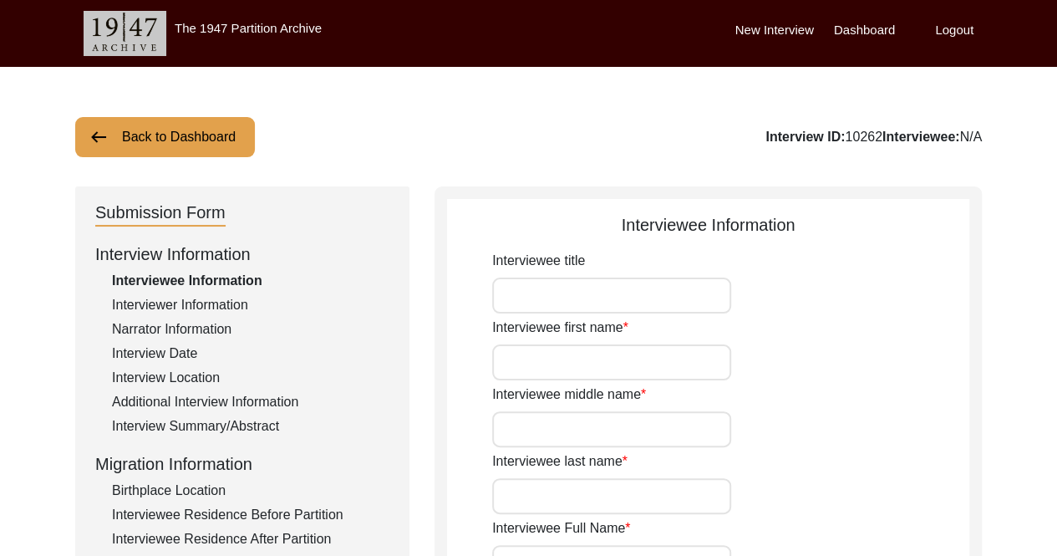
type input "Ms."
type input "[PERSON_NAME]"
type input "Kahan"
type input "[PERSON_NAME] [PERSON_NAME]"
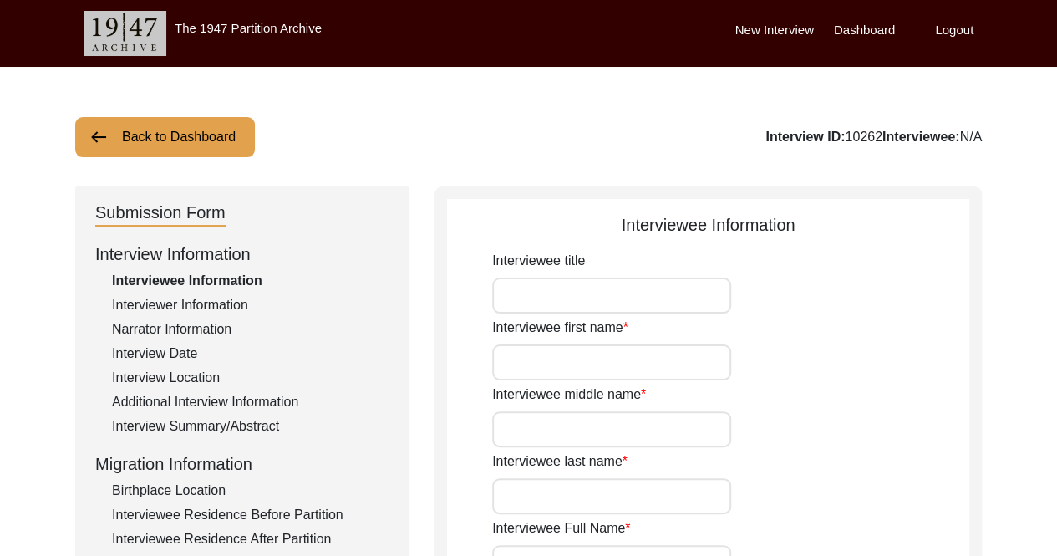
type input "[PERSON_NAME]"
type input "[DATE]"
type input "83"
type input "[DEMOGRAPHIC_DATA]"
type input "English, German"
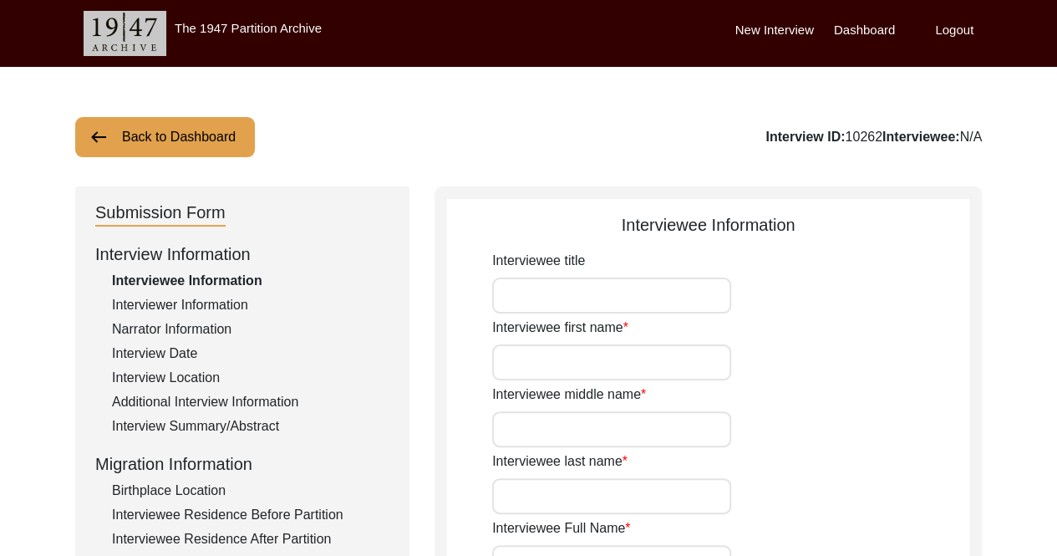
type input "Urdu"
type input "[DEMOGRAPHIC_DATA]"
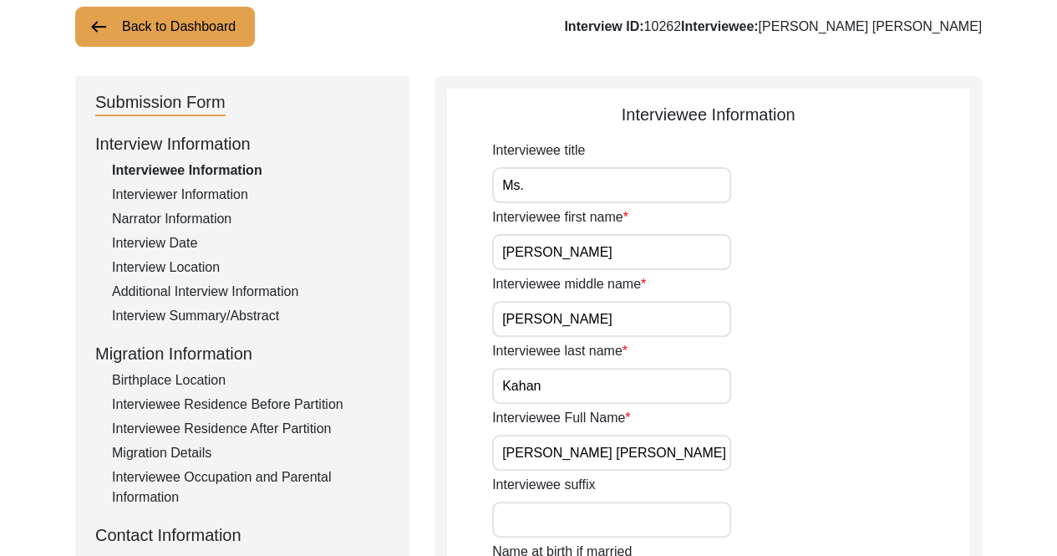
scroll to position [109, 0]
click at [220, 191] on div "Interviewer Information" at bounding box center [250, 195] width 277 height 20
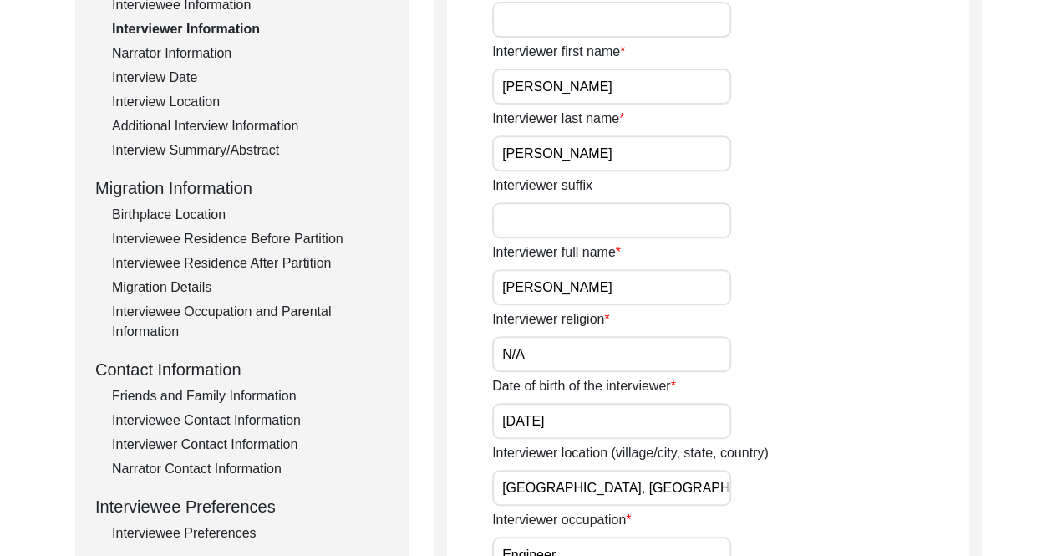
scroll to position [590, 0]
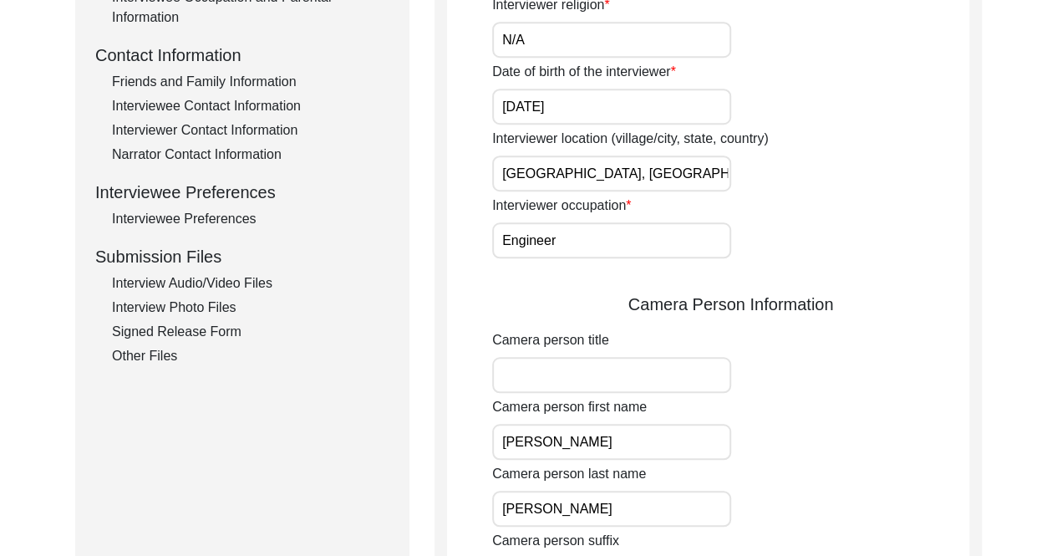
click at [218, 325] on div "Signed Release Form" at bounding box center [250, 332] width 277 height 20
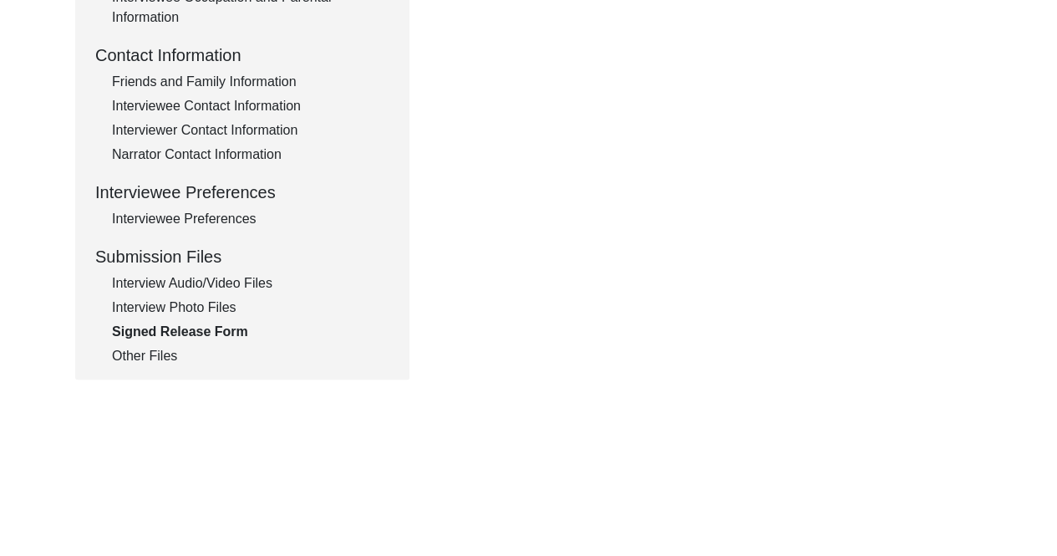
click at [217, 302] on div "Interview Photo Files" at bounding box center [250, 307] width 277 height 20
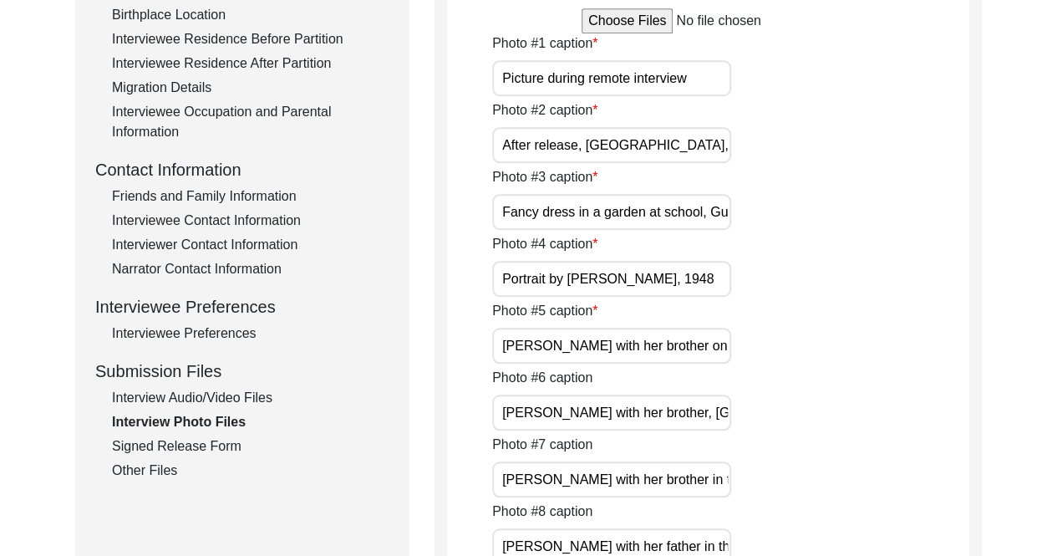
scroll to position [476, 0]
click at [209, 395] on div "Interview Audio/Video Files" at bounding box center [250, 397] width 277 height 20
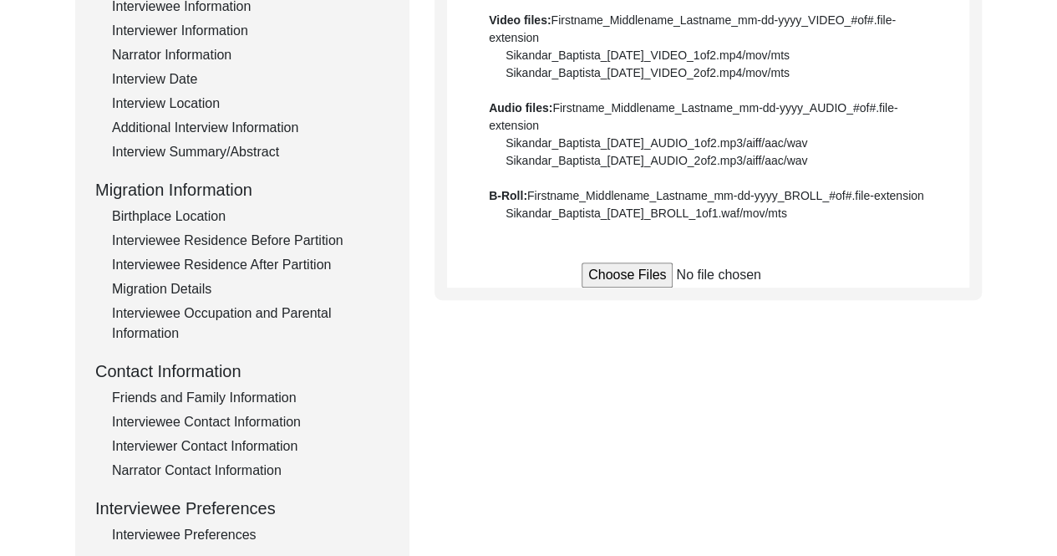
scroll to position [282, 0]
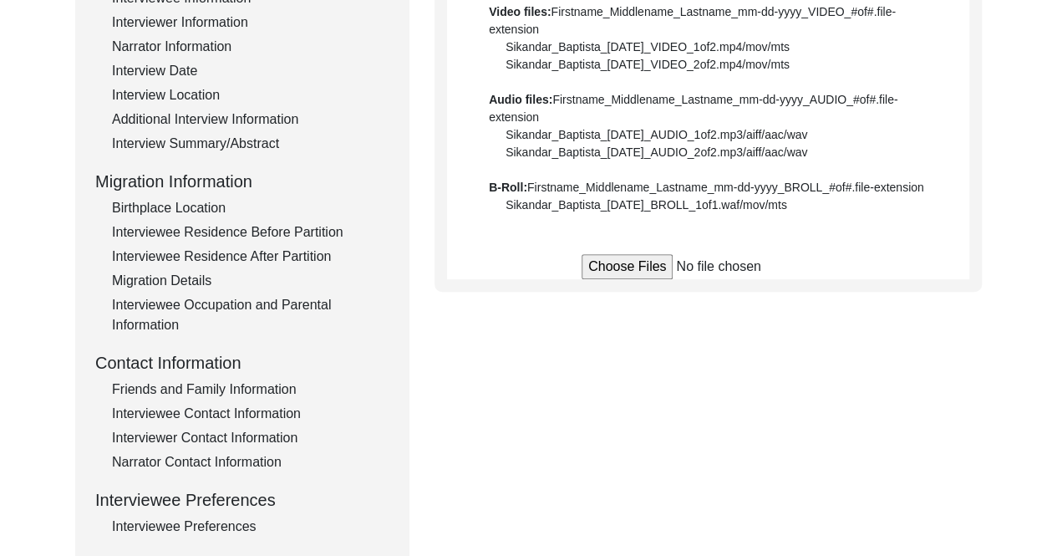
click at [252, 458] on div "Narrator Contact Information" at bounding box center [250, 462] width 277 height 20
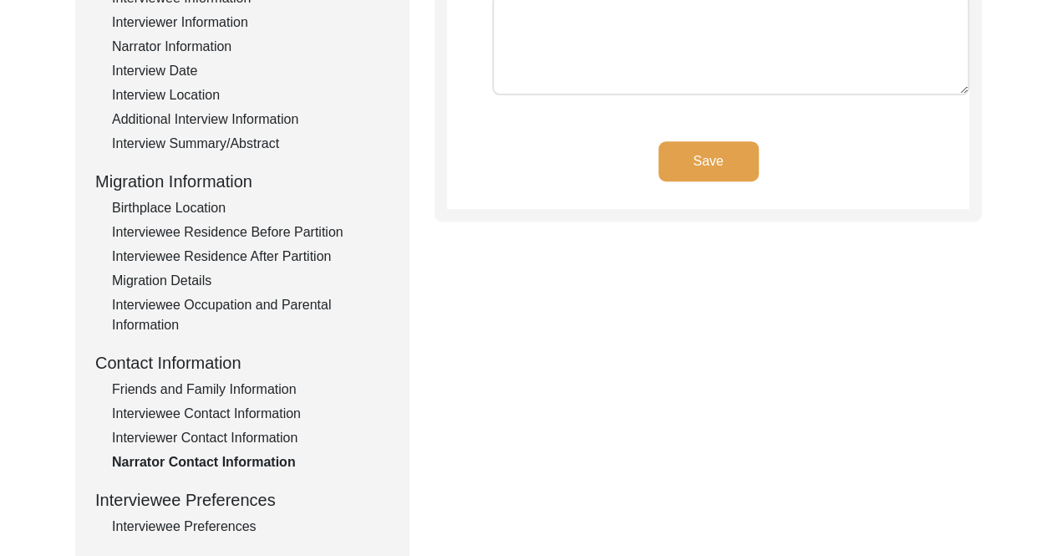
scroll to position [286, 0]
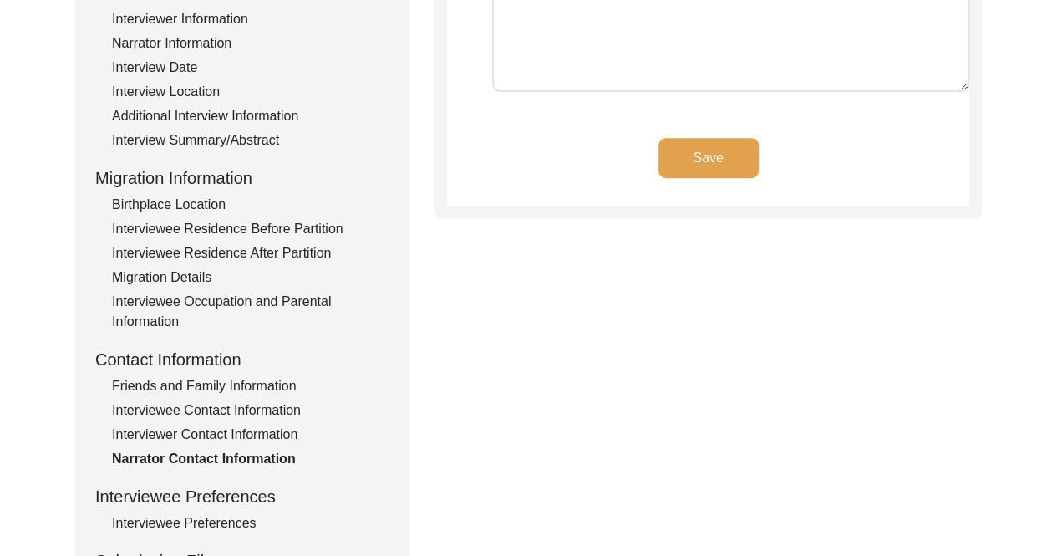
click at [256, 380] on div "Friends and Family Information" at bounding box center [250, 386] width 277 height 20
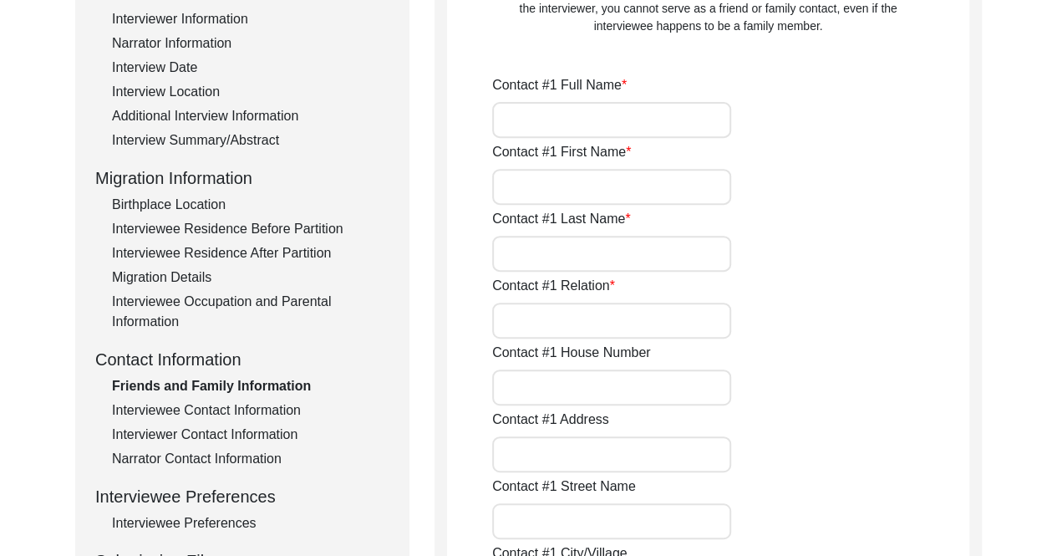
type input "[PERSON_NAME]"
type input "Aamer"
type input "Iqbal"
type input "Friend"
type input "[GEOGRAPHIC_DATA]"
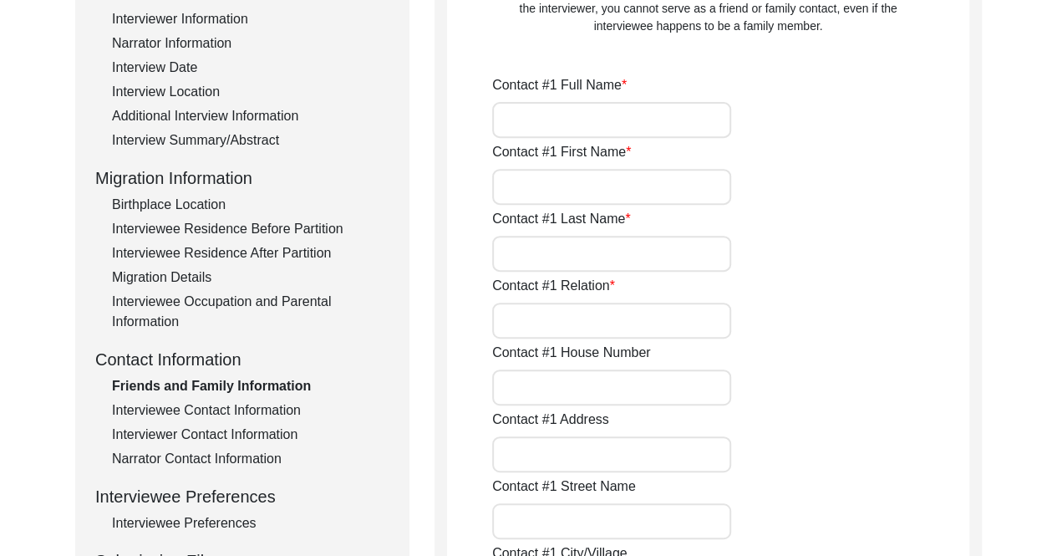
type input "[PHONE_NUMBER]"
type input "[EMAIL_ADDRESS][DOMAIN_NAME]"
type input "[PERSON_NAME]"
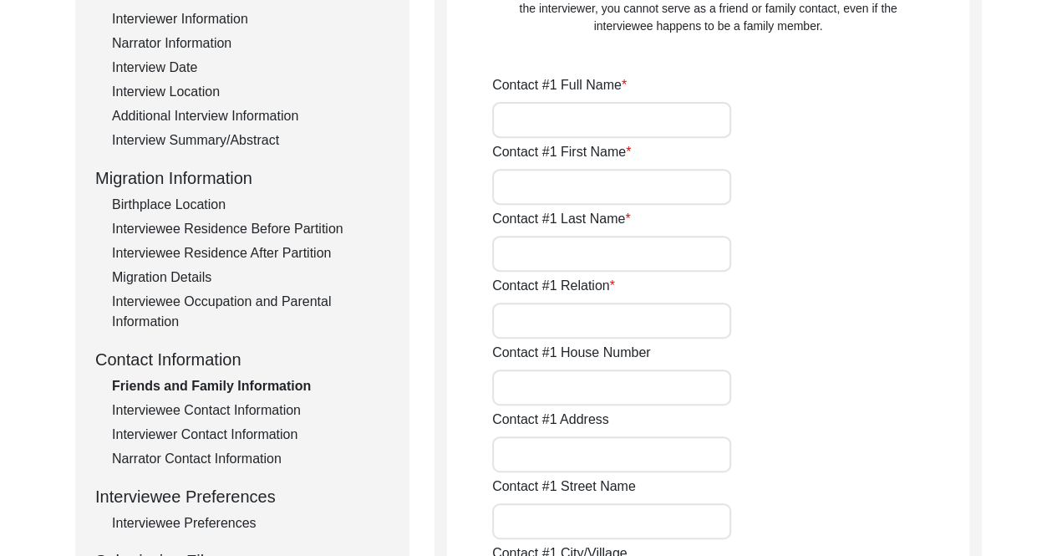
type input "Friend"
type input "[GEOGRAPHIC_DATA]"
type input "[PHONE_NUMBER]"
type input "[PERSON_NAME][EMAIL_ADDRESS][PERSON_NAME][DOMAIN_NAME]"
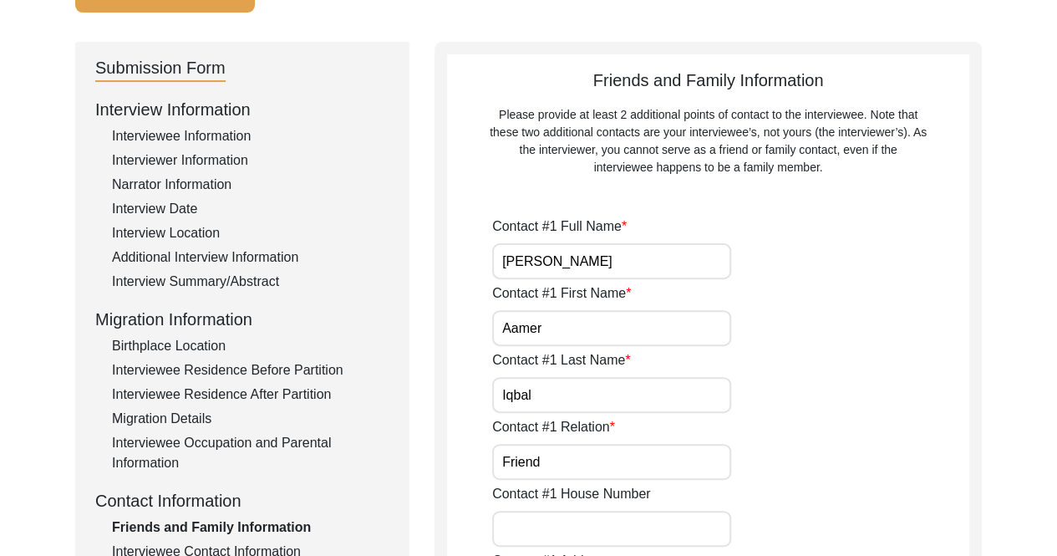
scroll to position [144, 0]
click at [156, 464] on div "Interviewee Occupation and Parental Information" at bounding box center [250, 454] width 277 height 40
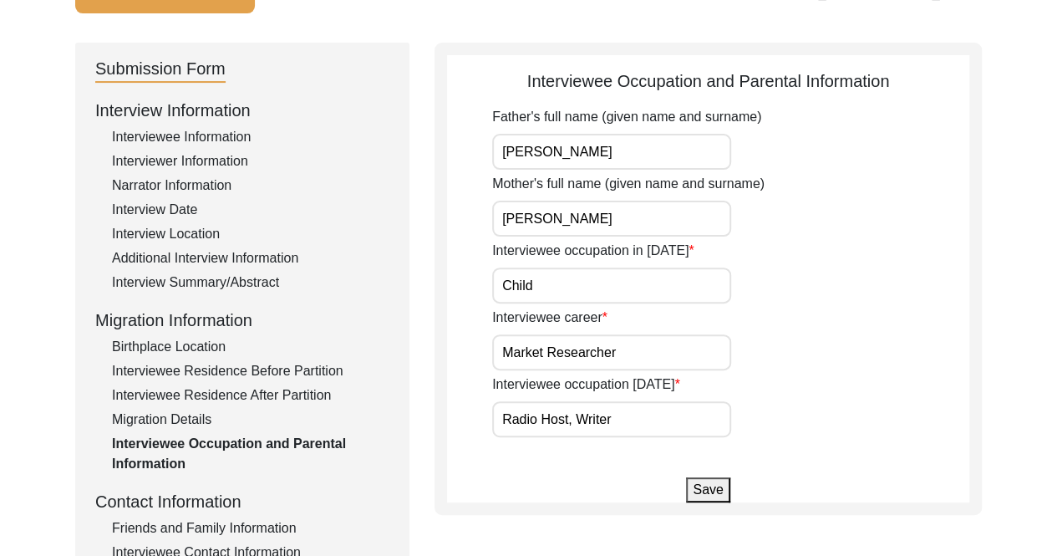
click at [192, 416] on div "Migration Details" at bounding box center [250, 419] width 277 height 20
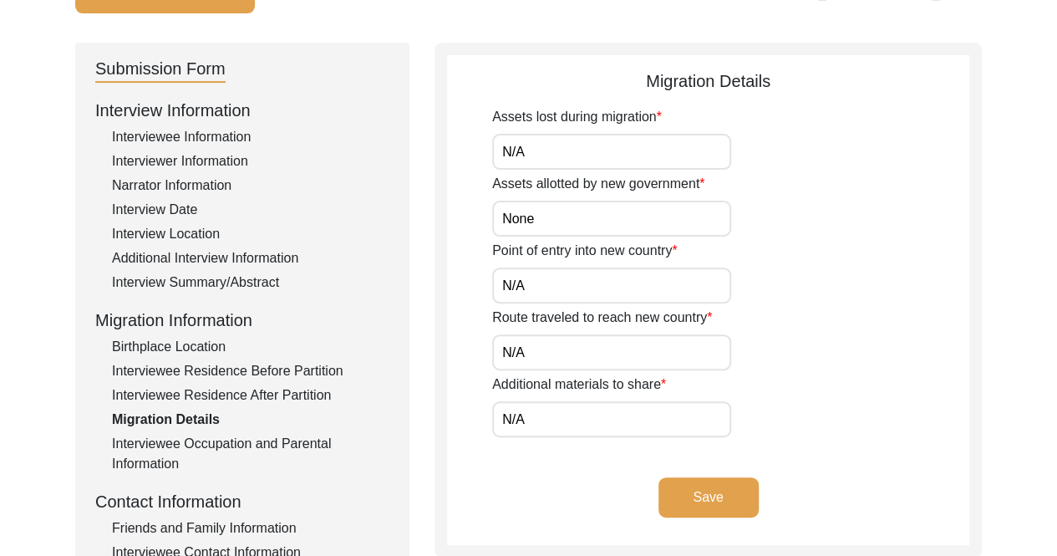
click at [221, 391] on div "Interviewee Residence After Partition" at bounding box center [250, 395] width 277 height 20
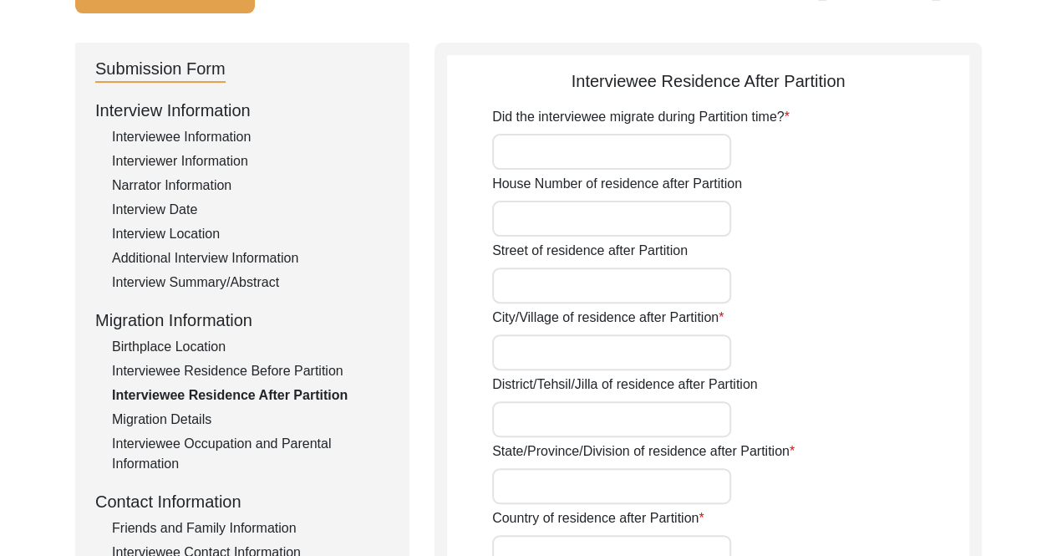
type input "No"
type input "[GEOGRAPHIC_DATA]"
type input "[GEOGRAPHIC_DATA], [GEOGRAPHIC_DATA], [GEOGRAPHIC_DATA]"
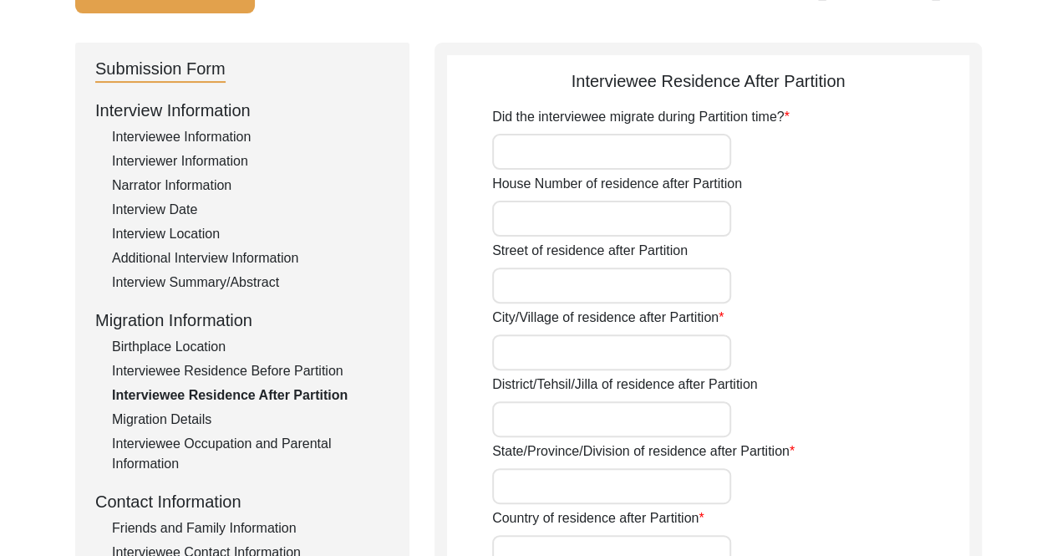
type input "31.5204"
type input "74.3587"
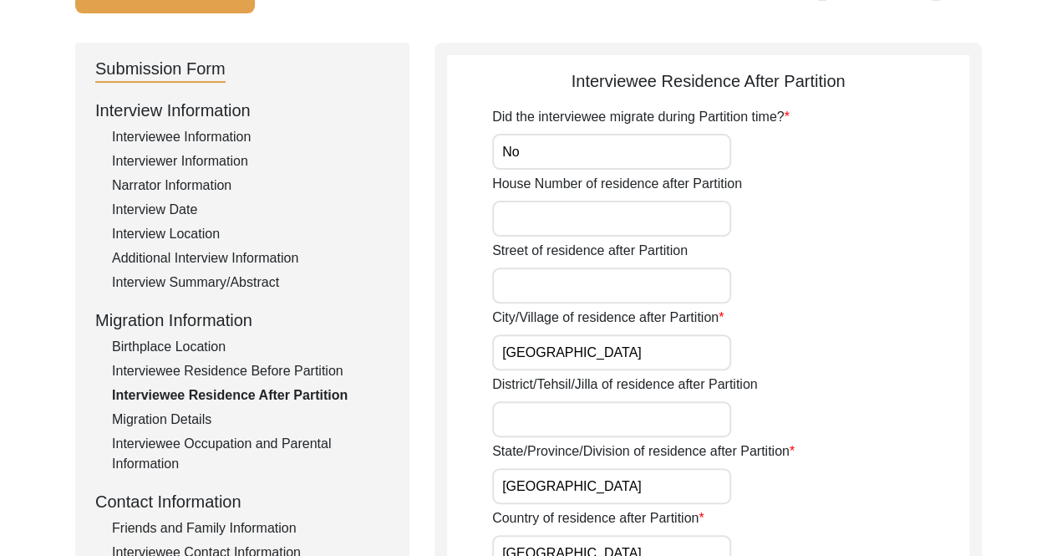
click at [233, 363] on div "Interviewee Residence Before Partition" at bounding box center [250, 371] width 277 height 20
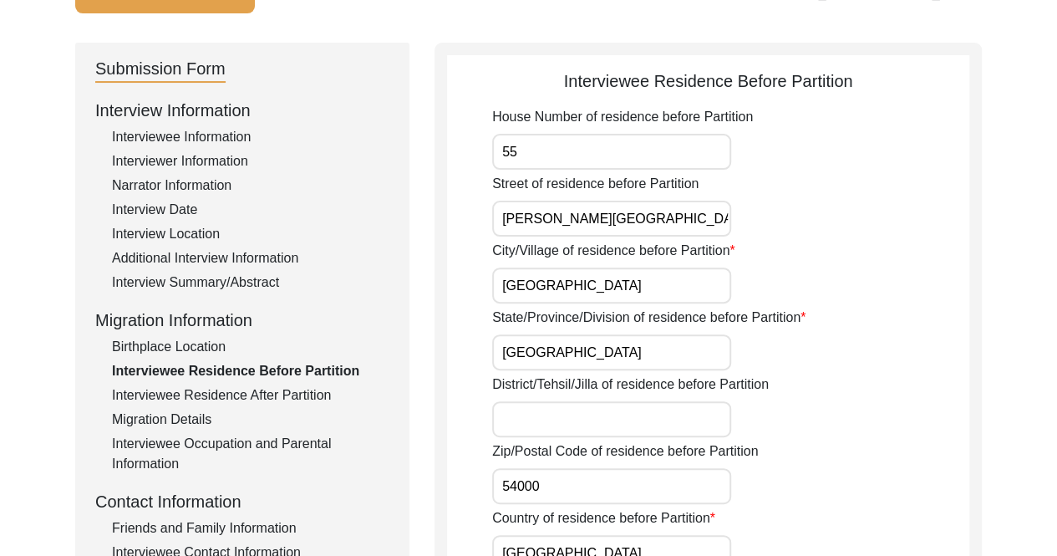
click at [217, 340] on div "Birthplace Location" at bounding box center [250, 347] width 277 height 20
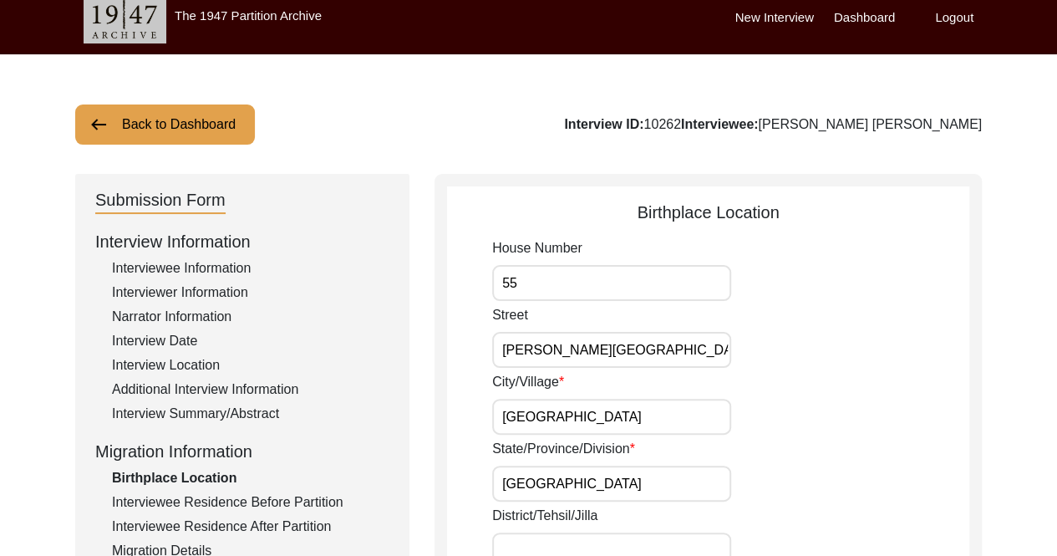
scroll to position [12, 0]
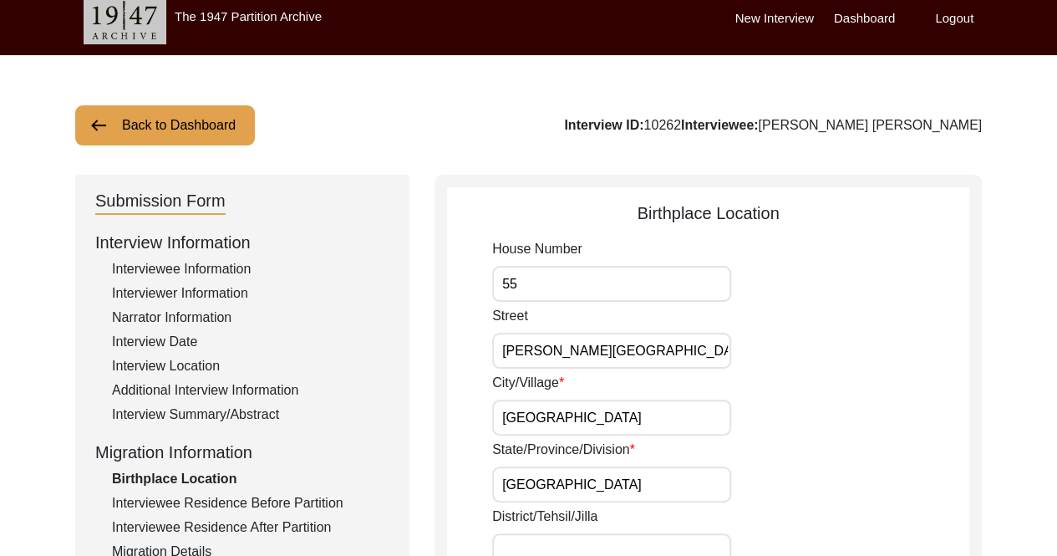
click at [206, 414] on div "Interview Summary/Abstract" at bounding box center [250, 414] width 277 height 20
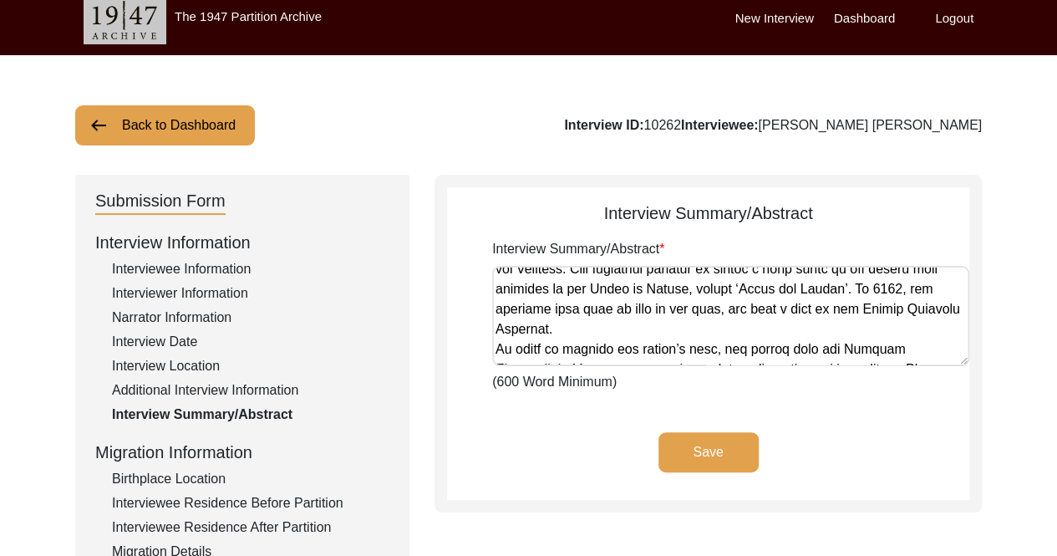
scroll to position [2854, 0]
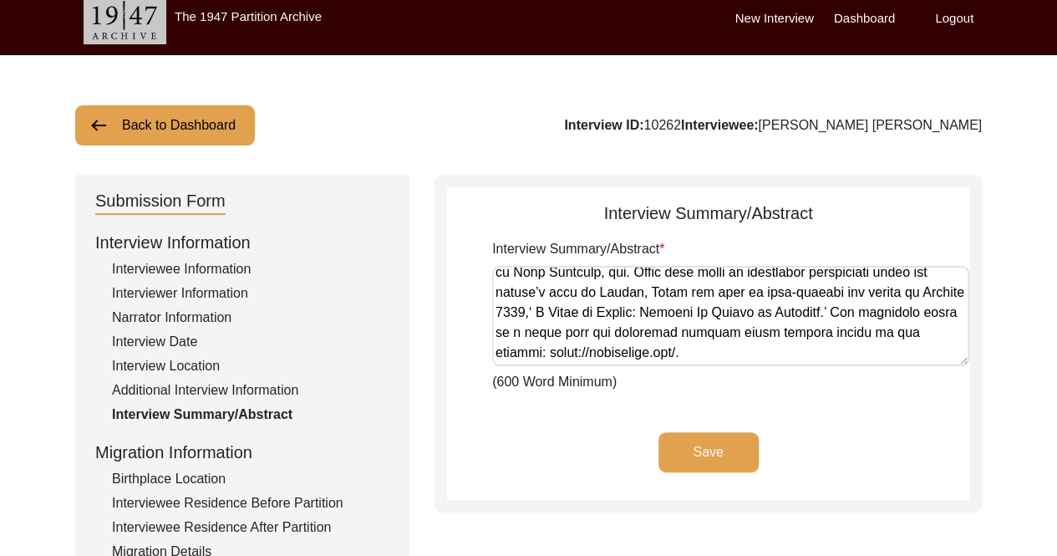
click at [231, 388] on div "Additional Interview Information" at bounding box center [250, 390] width 277 height 20
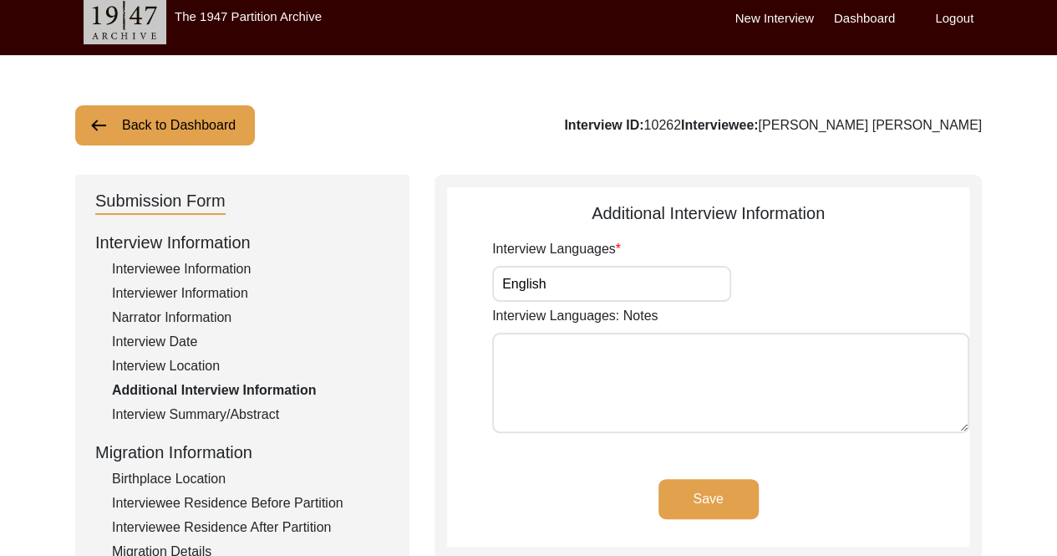
click at [214, 364] on div "Interview Location" at bounding box center [250, 366] width 277 height 20
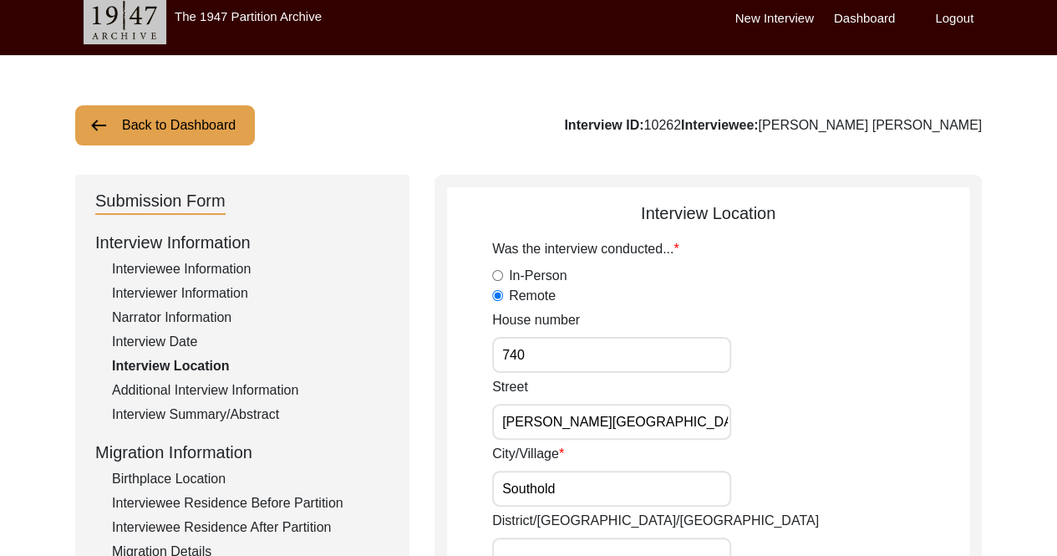
click at [197, 341] on div "Interview Date" at bounding box center [250, 342] width 277 height 20
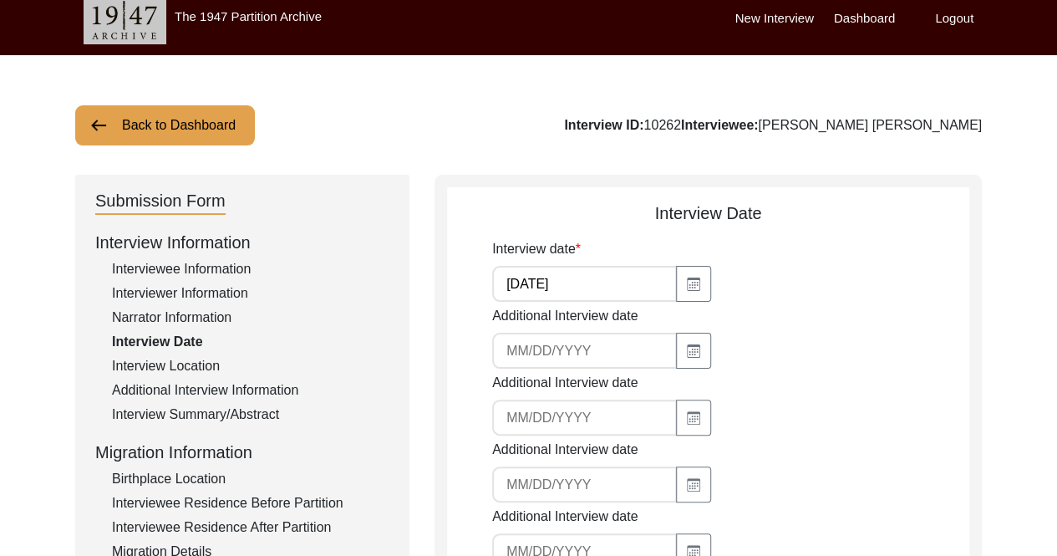
click at [206, 319] on div "Narrator Information" at bounding box center [250, 317] width 277 height 20
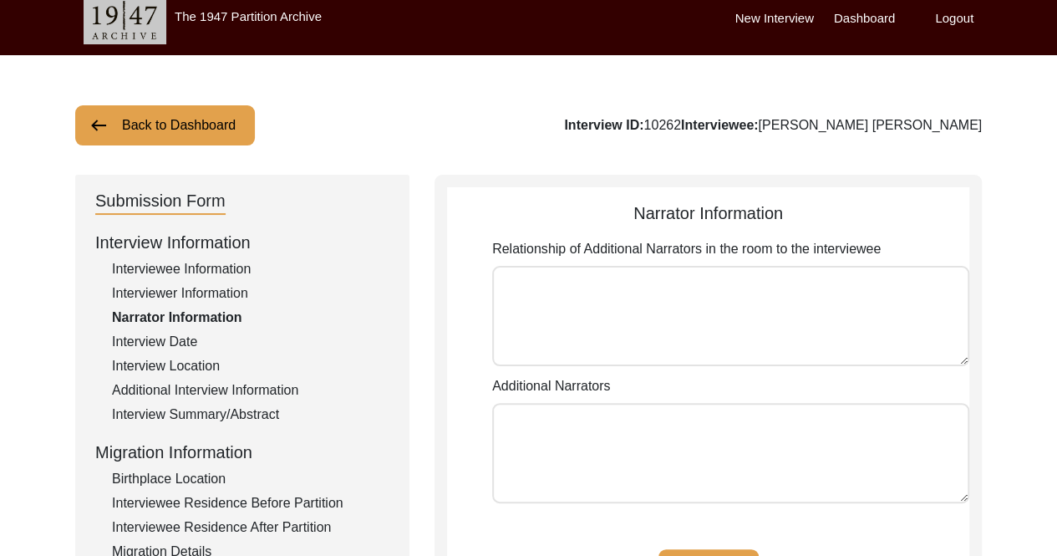
click at [215, 291] on div "Interviewer Information" at bounding box center [250, 293] width 277 height 20
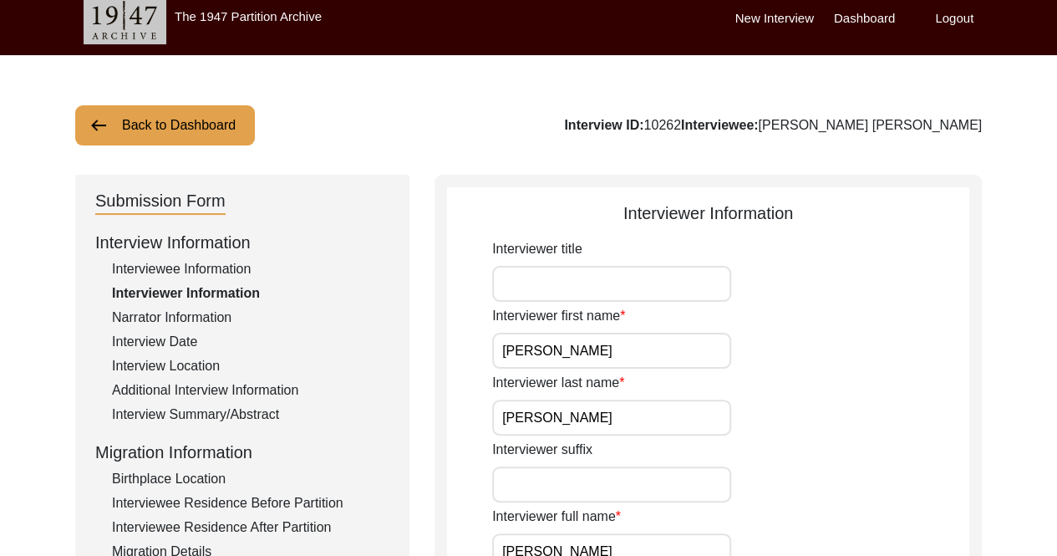
click at [226, 261] on div "Interviewee Information" at bounding box center [250, 269] width 277 height 20
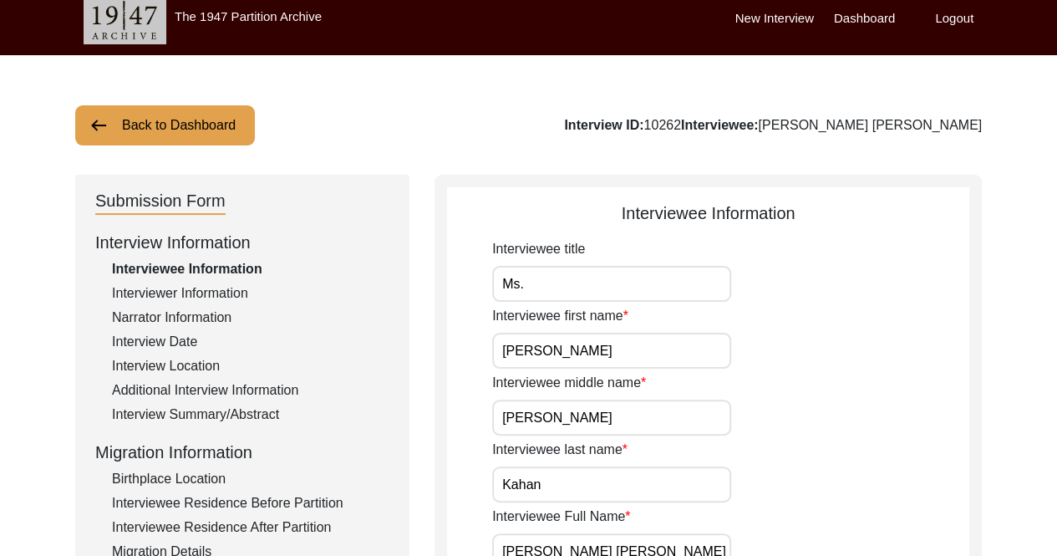
click at [228, 123] on button "Back to Dashboard" at bounding box center [165, 125] width 180 height 40
